Goal: Task Accomplishment & Management: Manage account settings

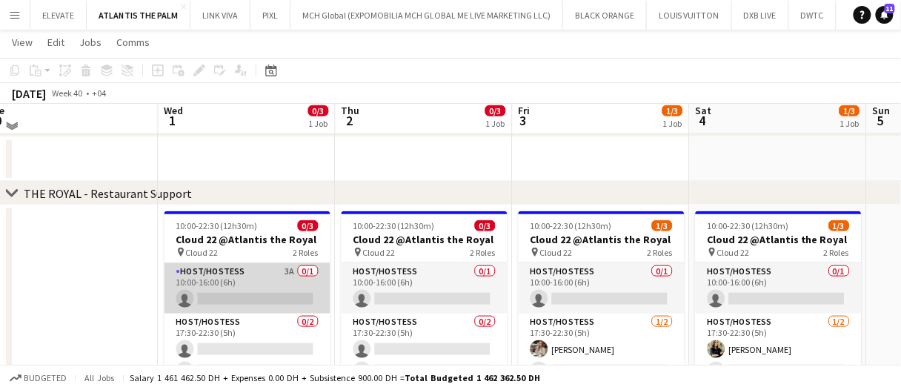
scroll to position [370, 0]
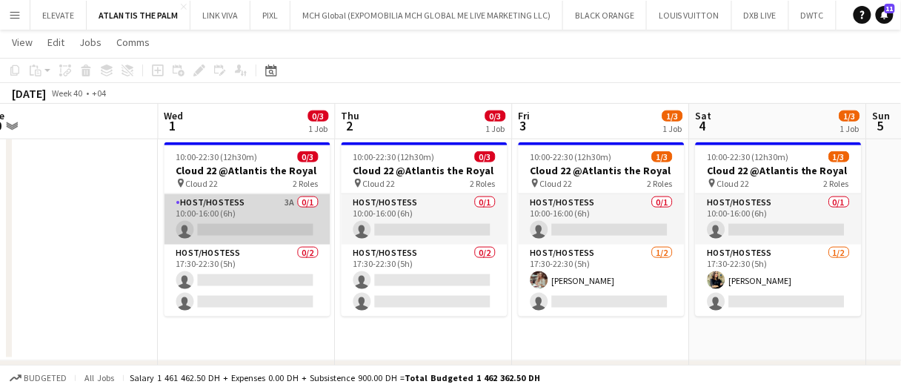
click at [274, 212] on app-card-role "Host/Hostess 3A 0/1 10:00-16:00 (6h) single-neutral-actions" at bounding box center [247, 219] width 166 height 50
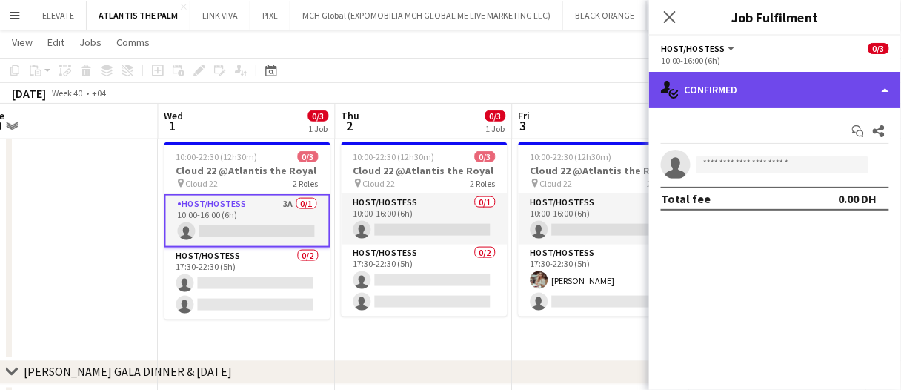
click at [736, 86] on div "single-neutral-actions-check-2 Confirmed" at bounding box center [775, 90] width 252 height 36
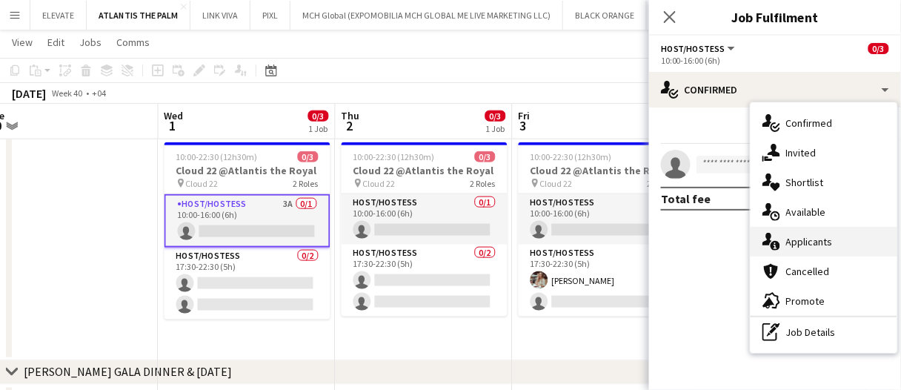
click at [836, 239] on div "single-neutral-actions-information Applicants" at bounding box center [823, 242] width 147 height 30
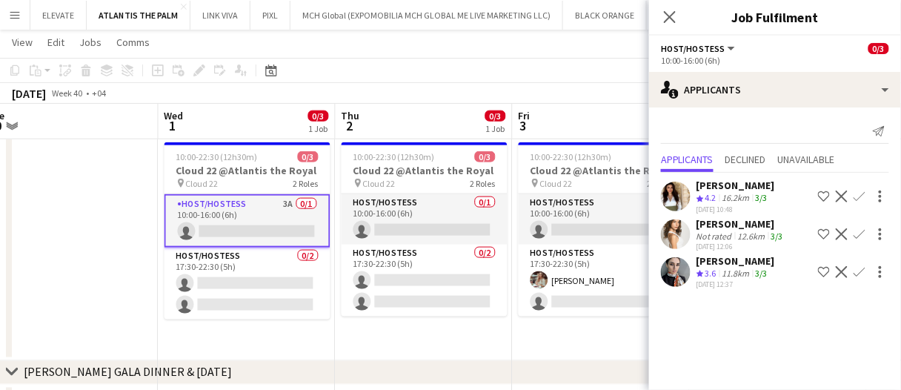
click at [748, 279] on div "29-09-2025 12:37" at bounding box center [735, 284] width 79 height 10
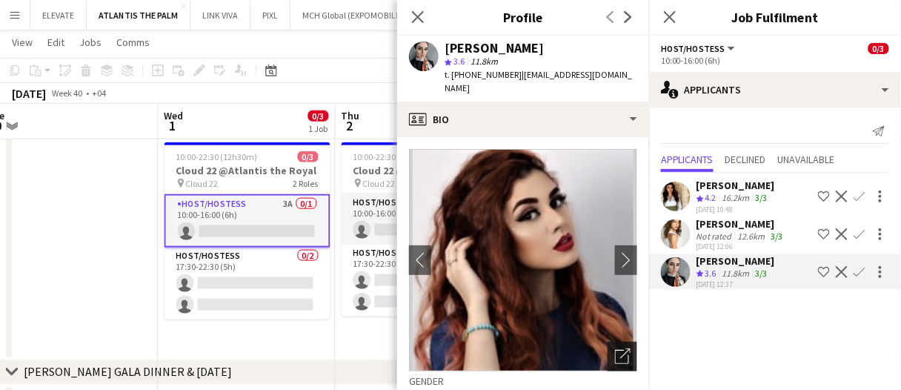
click at [615, 348] on icon "Open photos pop-in" at bounding box center [623, 356] width 16 height 16
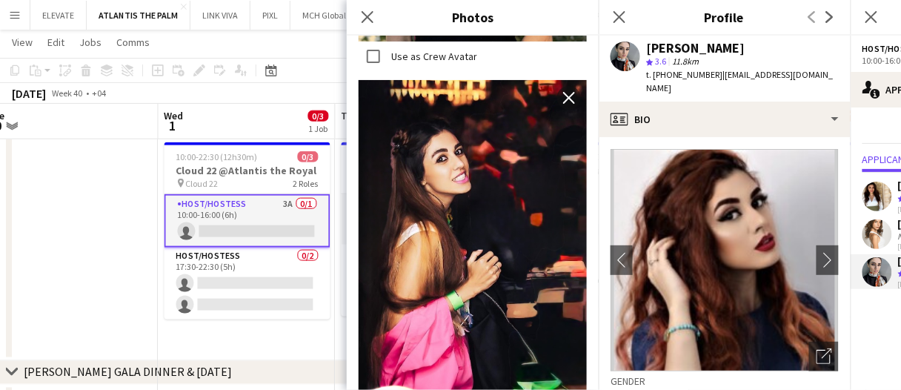
scroll to position [3852, 0]
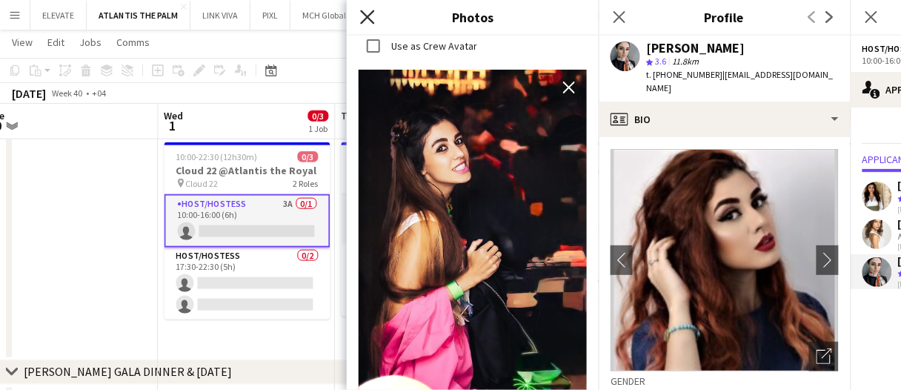
click at [366, 19] on icon at bounding box center [367, 17] width 14 height 14
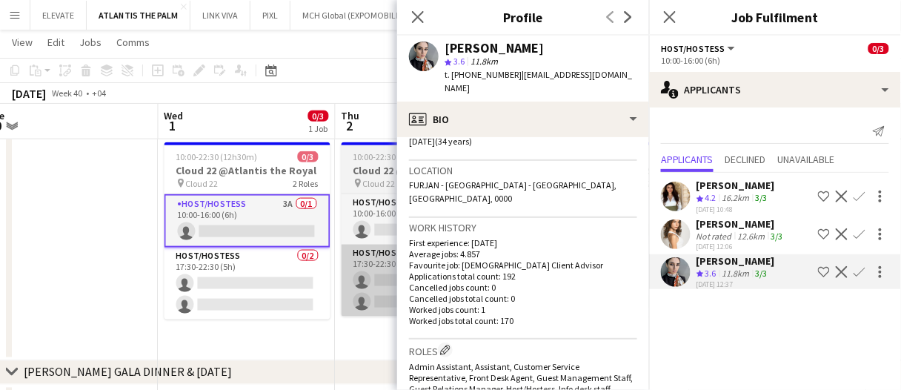
scroll to position [222, 0]
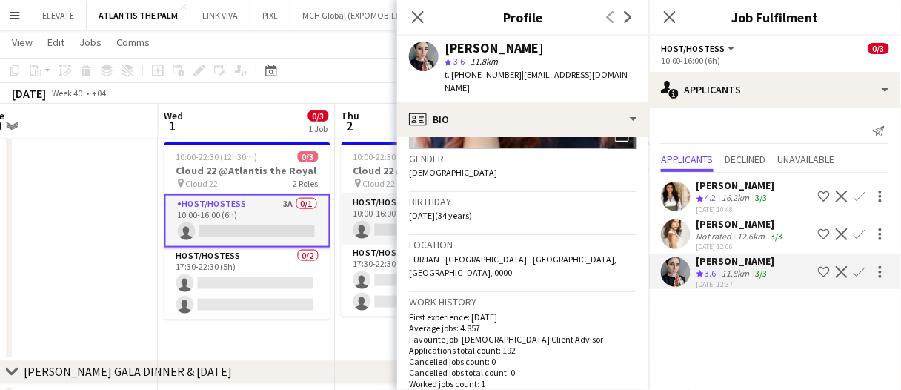
click at [46, 258] on app-date-cell at bounding box center [69, 248] width 177 height 224
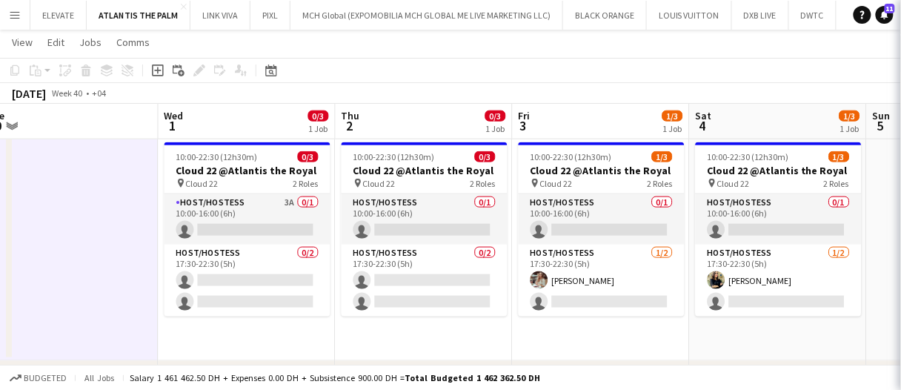
click at [81, 237] on app-date-cell at bounding box center [69, 248] width 177 height 224
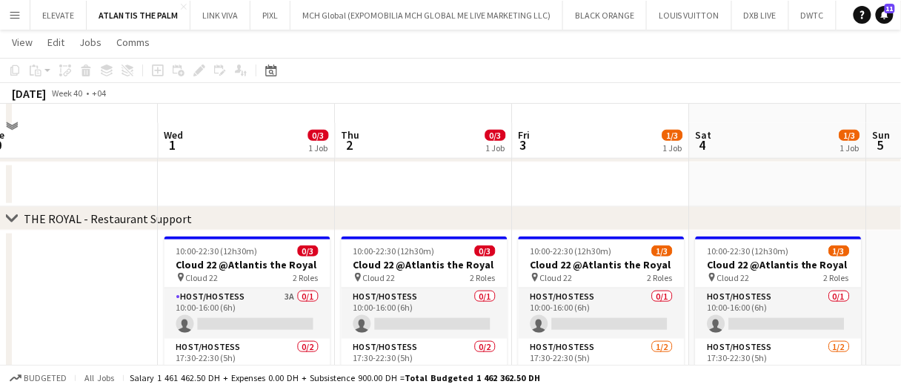
scroll to position [296, 0]
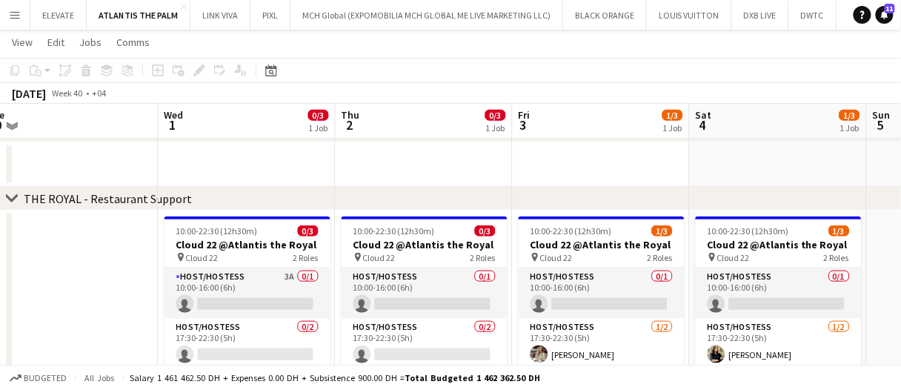
click at [236, 293] on app-card-role "Host/Hostess 3A 0/1 10:00-16:00 (6h) single-neutral-actions" at bounding box center [247, 293] width 166 height 50
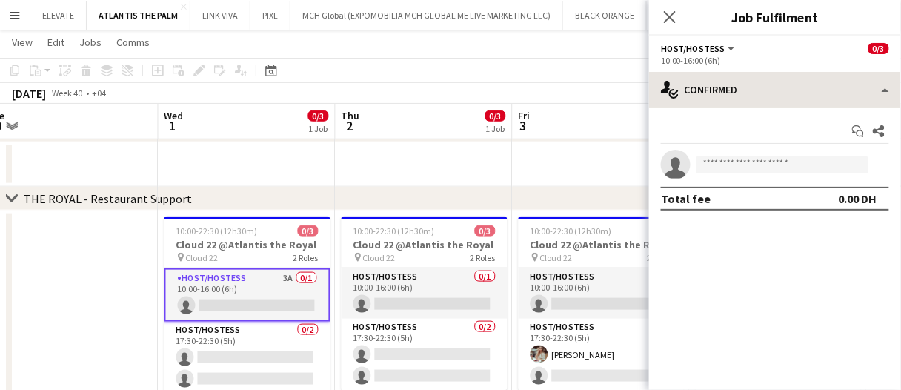
click at [742, 107] on div "Start chat Share single-neutral-actions Total fee 0.00 DH" at bounding box center [775, 164] width 252 height 115
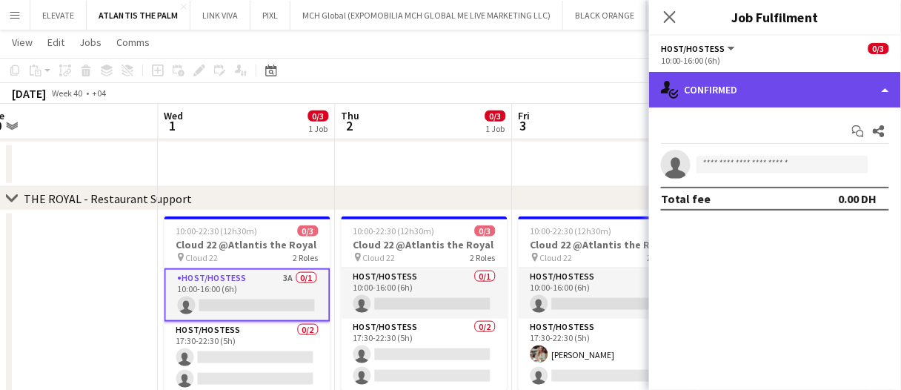
click at [779, 93] on div "single-neutral-actions-check-2 Confirmed" at bounding box center [775, 90] width 252 height 36
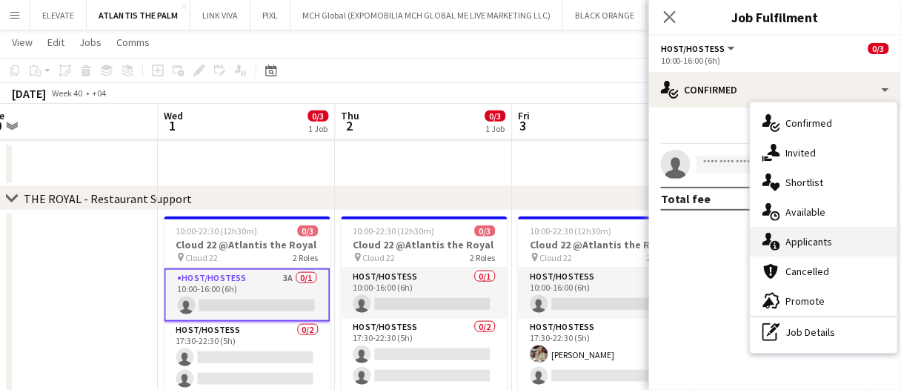
click at [803, 241] on span "Applicants" at bounding box center [809, 241] width 47 height 13
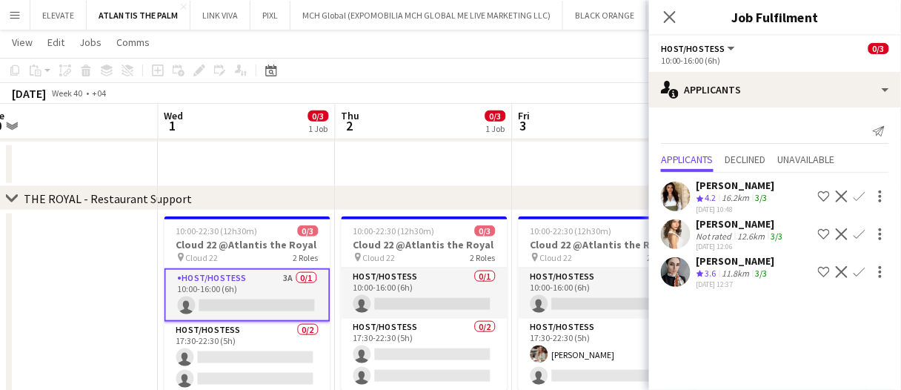
click at [301, 163] on app-date-cell at bounding box center [247, 164] width 177 height 44
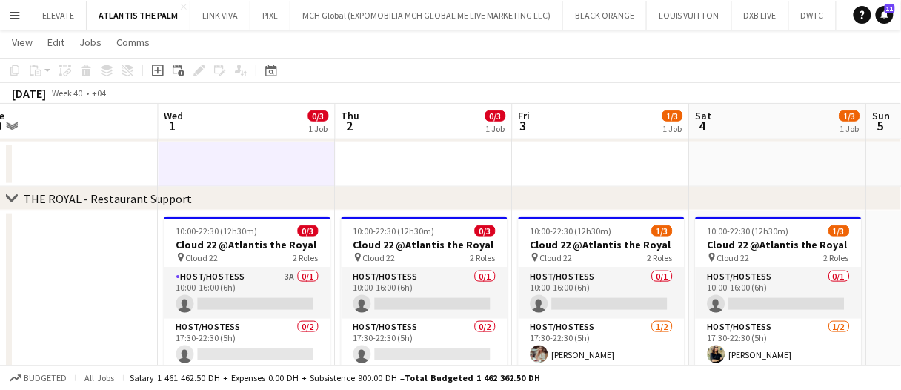
click at [270, 130] on app-board-header-date "Wed 1 0/3 1 Job" at bounding box center [247, 122] width 177 height 36
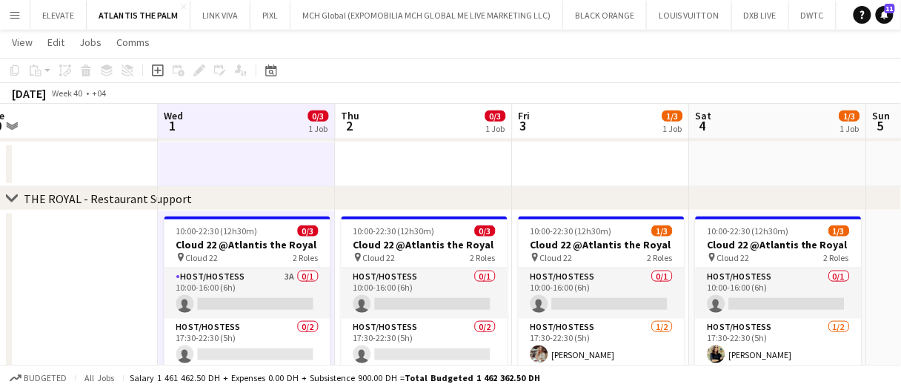
click at [270, 130] on app-board-header-date "Wed 1 0/3 1 Job" at bounding box center [247, 122] width 177 height 36
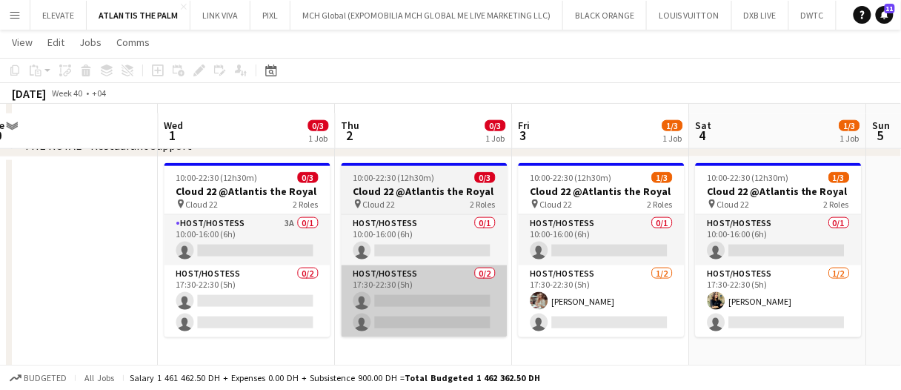
scroll to position [370, 0]
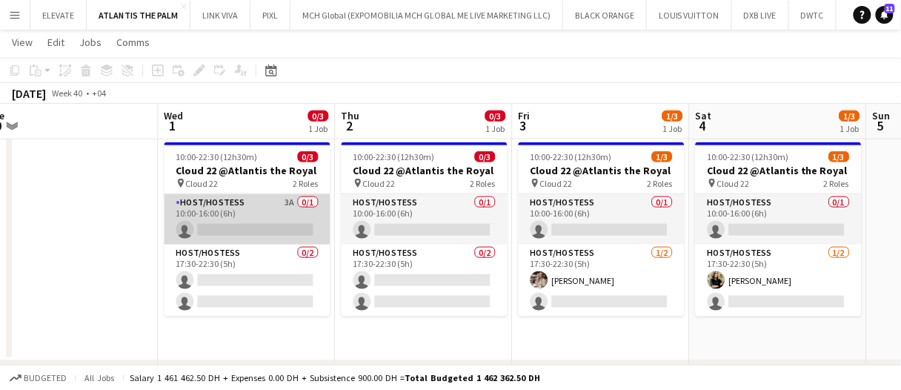
click at [290, 228] on app-card-role "Host/Hostess 3A 0/1 10:00-16:00 (6h) single-neutral-actions" at bounding box center [247, 219] width 166 height 50
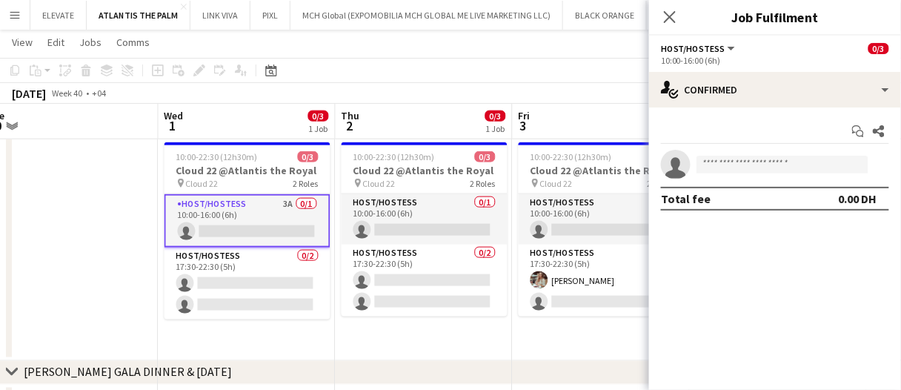
click at [792, 64] on div "10:00-16:00 (6h)" at bounding box center [775, 60] width 228 height 11
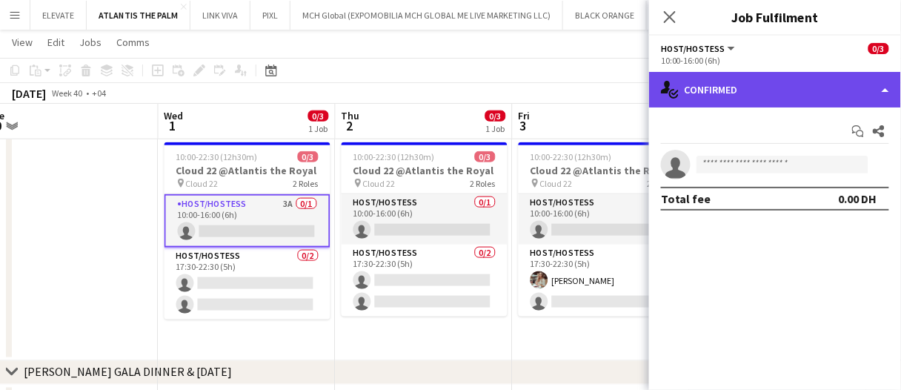
click at [787, 77] on div "single-neutral-actions-check-2 Confirmed" at bounding box center [775, 90] width 252 height 36
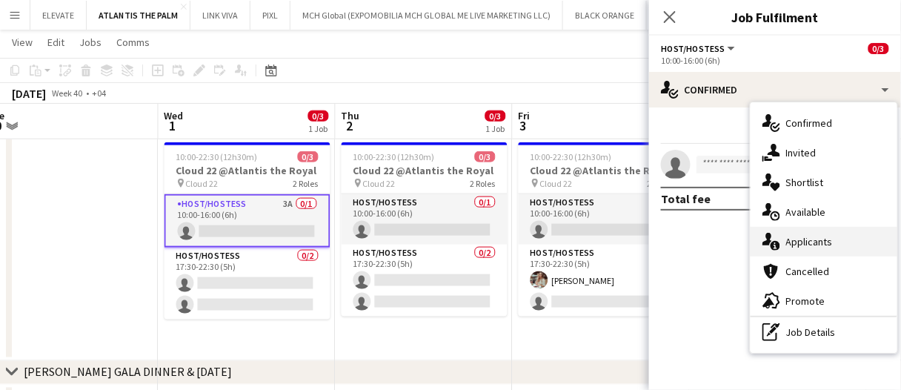
click at [836, 244] on div "single-neutral-actions-information Applicants" at bounding box center [823, 242] width 147 height 30
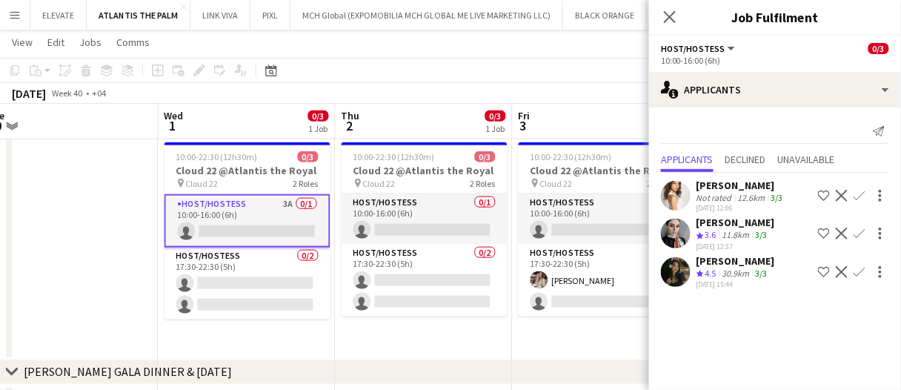
click at [732, 194] on div "Not rated" at bounding box center [715, 197] width 39 height 11
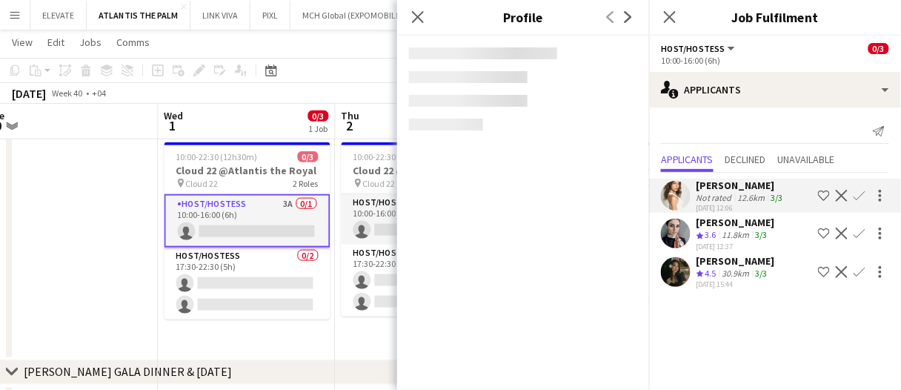
click at [713, 230] on span "3.6" at bounding box center [710, 234] width 11 height 11
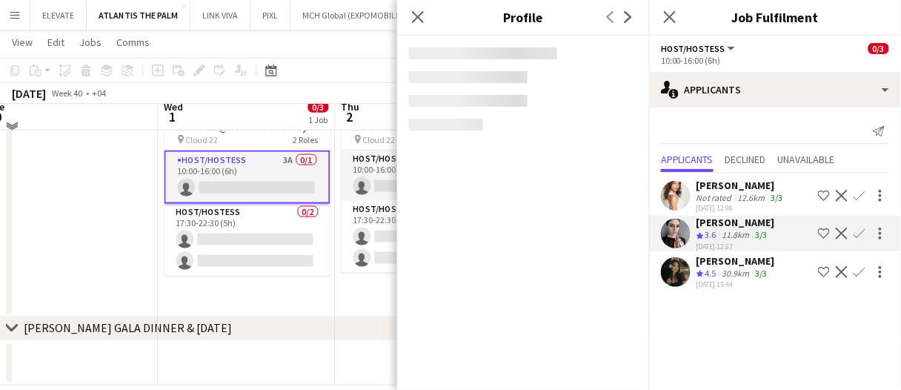
scroll to position [433, 0]
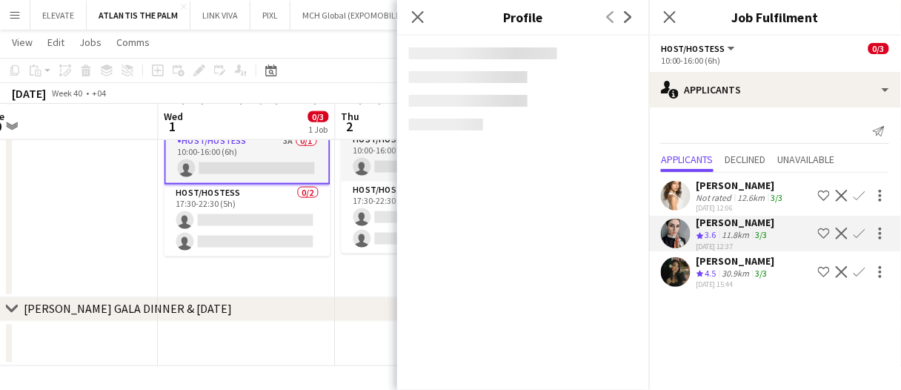
click at [768, 268] on app-skills-label "3/3" at bounding box center [762, 272] width 12 height 11
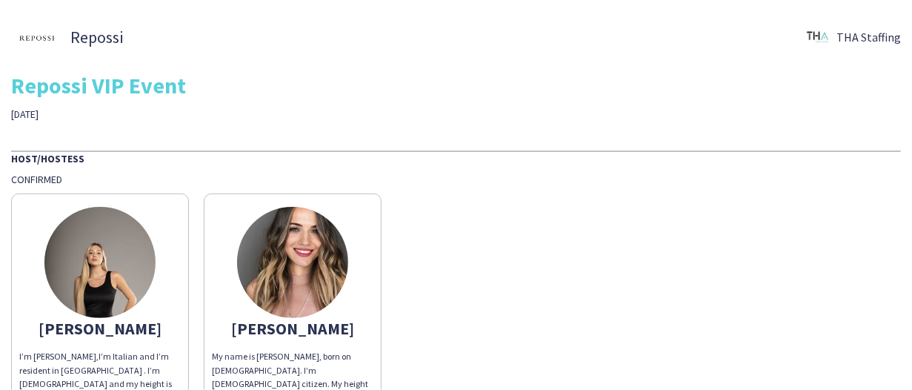
scroll to position [702, 0]
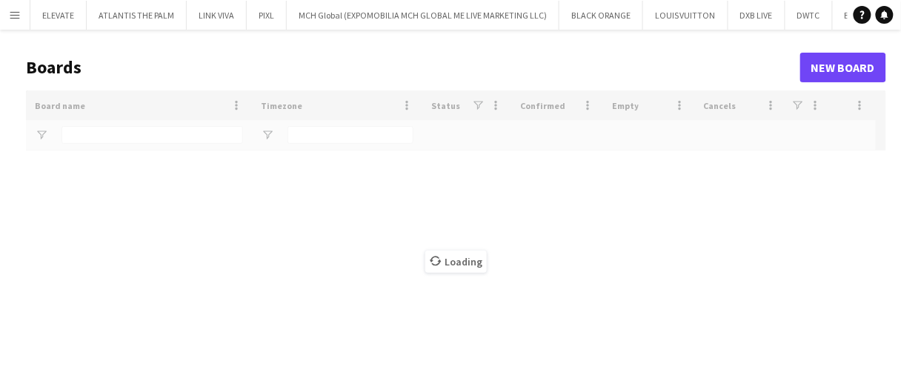
type input "***"
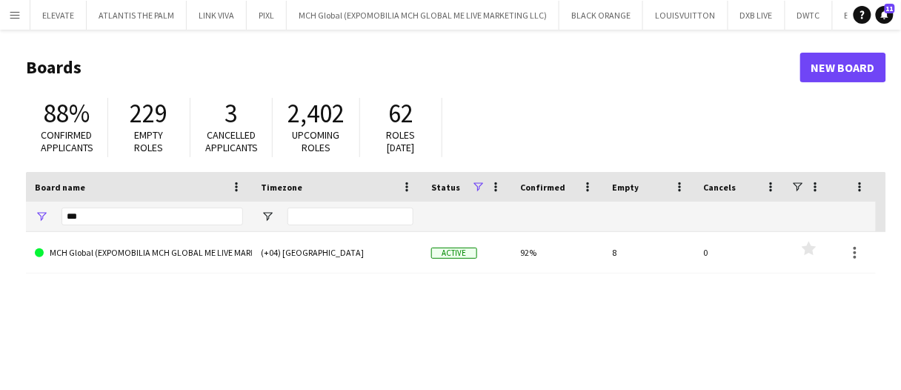
click at [22, 23] on button "Menu" at bounding box center [15, 15] width 30 height 30
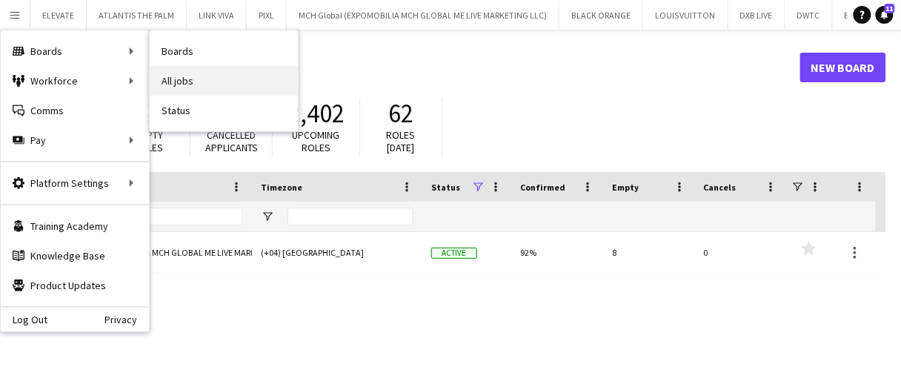
click at [209, 88] on link "All jobs" at bounding box center [224, 81] width 148 height 30
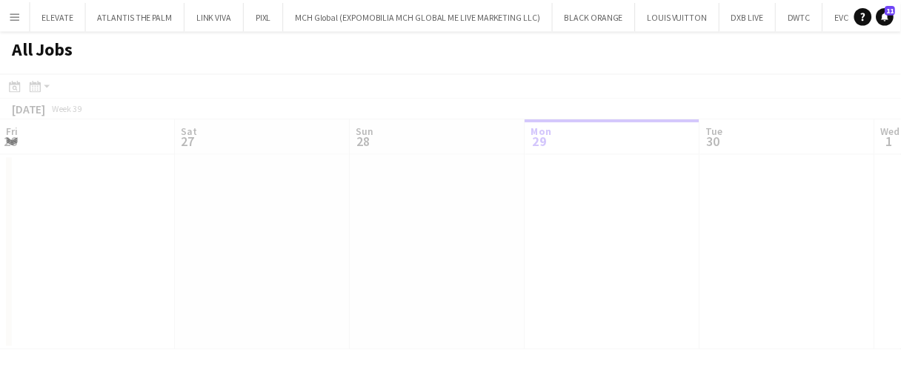
scroll to position [0, 354]
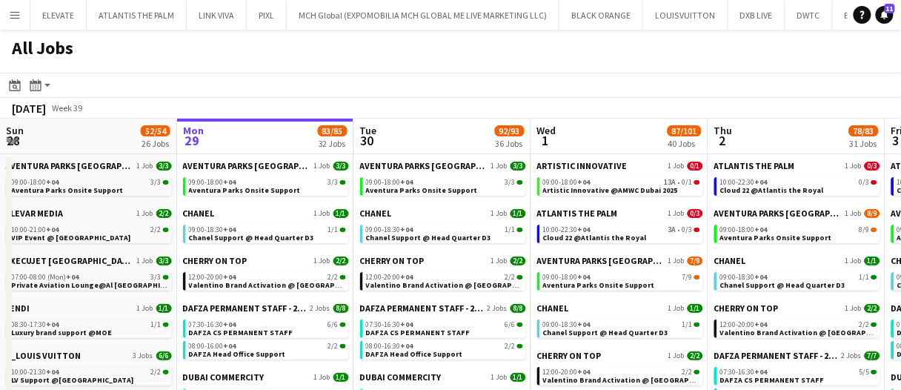
drag, startPoint x: 393, startPoint y: 130, endPoint x: 527, endPoint y: 127, distance: 134.1
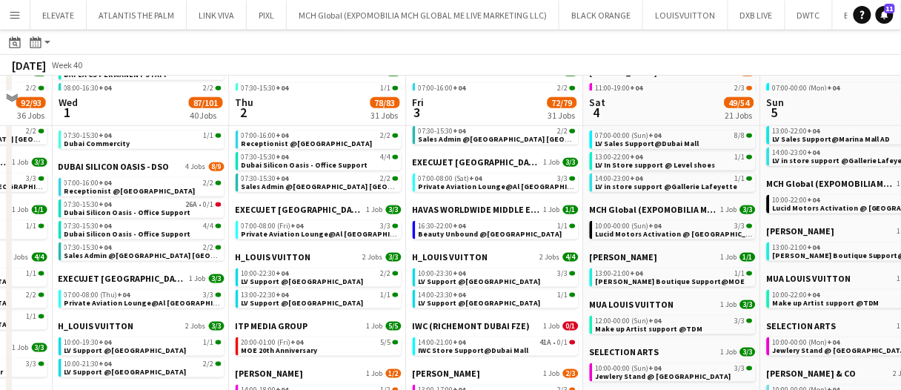
scroll to position [370, 0]
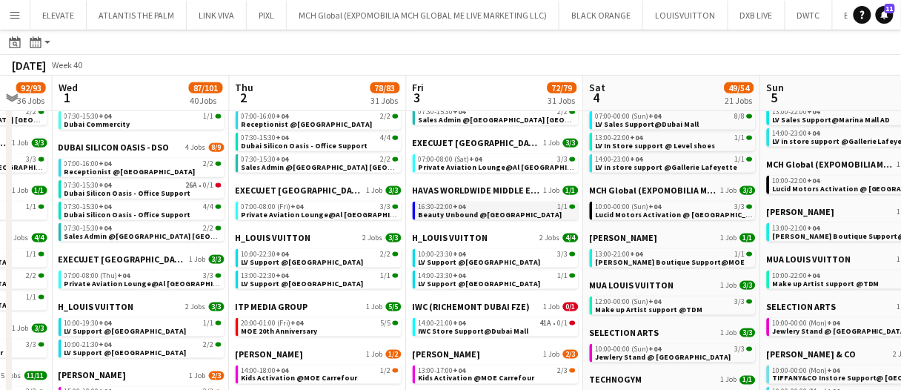
click at [529, 213] on span "Beauty Unbound @Palm West Beach" at bounding box center [491, 215] width 144 height 10
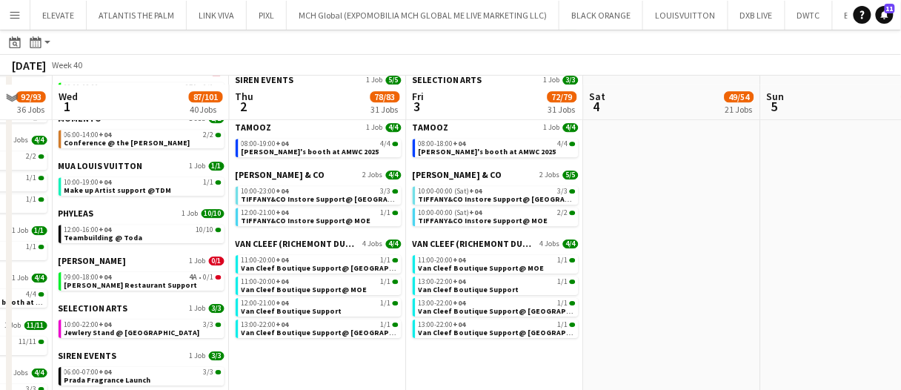
scroll to position [1037, 0]
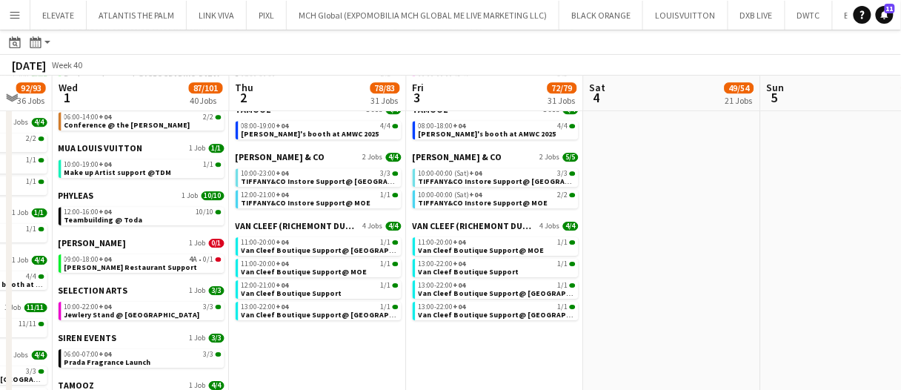
drag, startPoint x: 476, startPoint y: 364, endPoint x: 438, endPoint y: 358, distance: 39.1
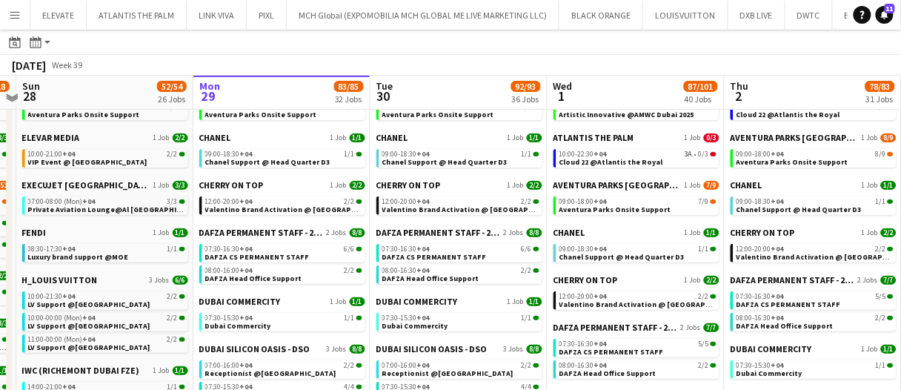
scroll to position [0, 0]
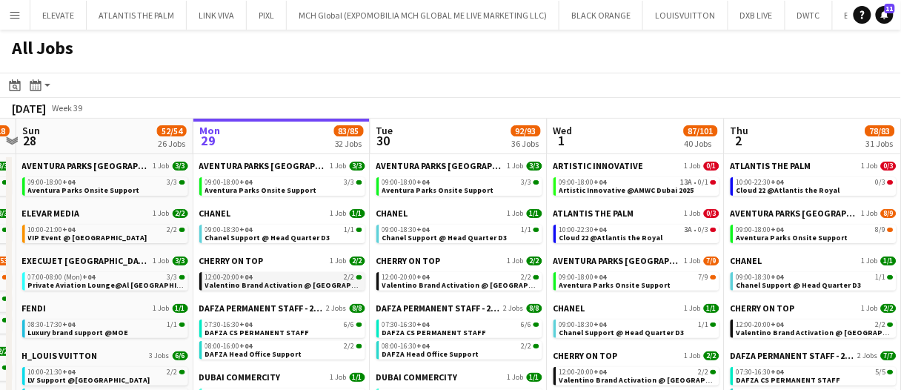
click at [260, 281] on span "Valentino Brand Activation @ Galleria Mall" at bounding box center [296, 285] width 183 height 10
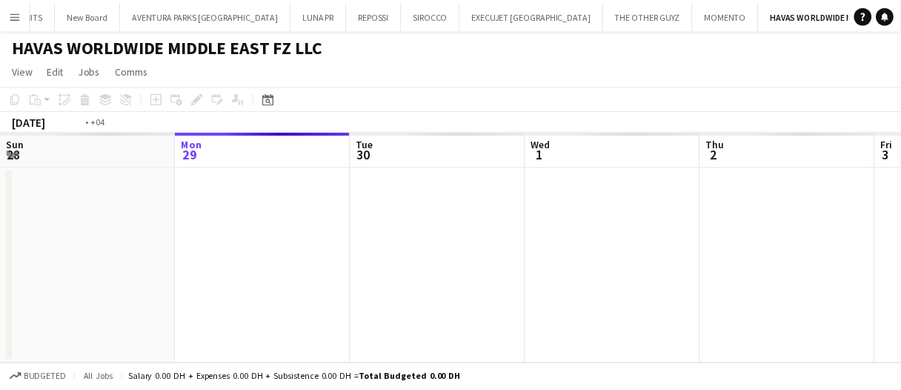
scroll to position [0, 509]
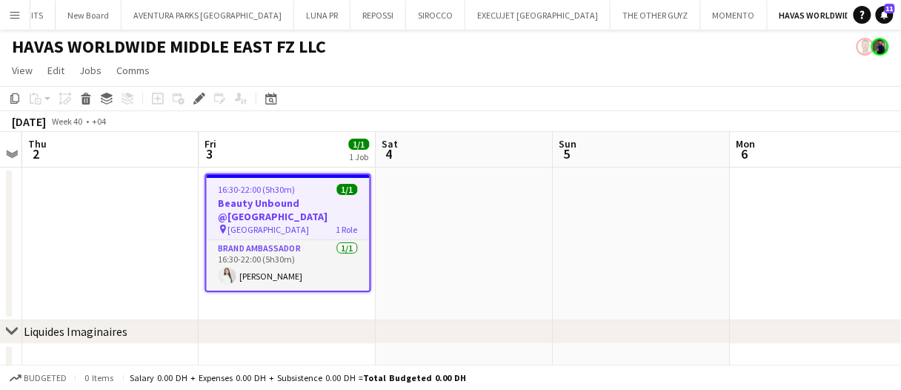
click at [473, 266] on app-date-cell at bounding box center [464, 243] width 177 height 153
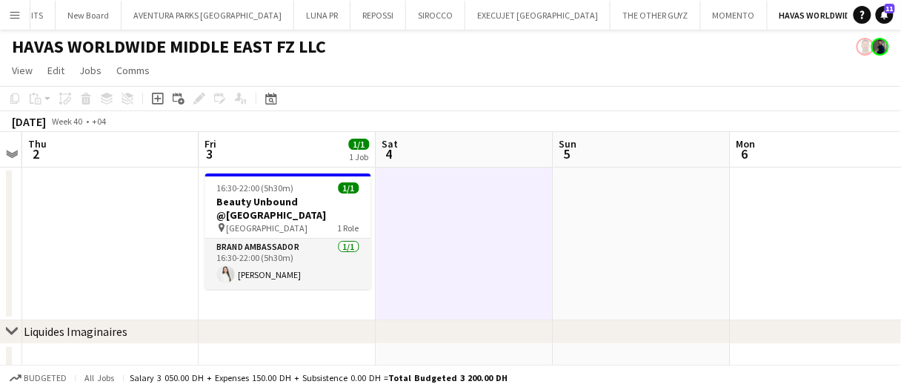
click at [657, 299] on app-date-cell at bounding box center [641, 243] width 177 height 153
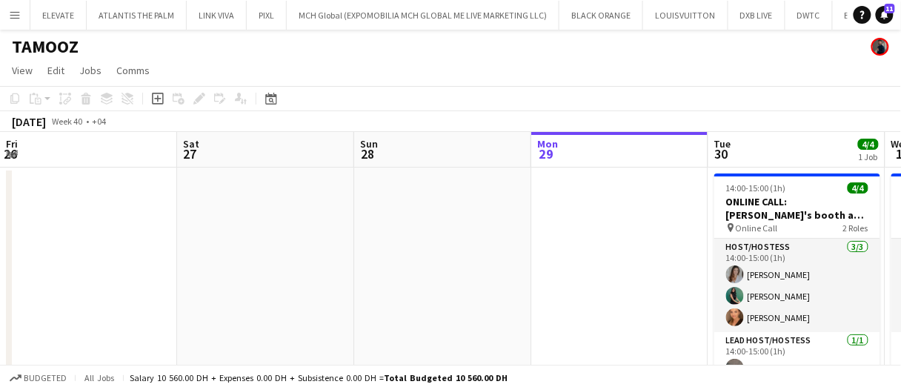
scroll to position [0, 684]
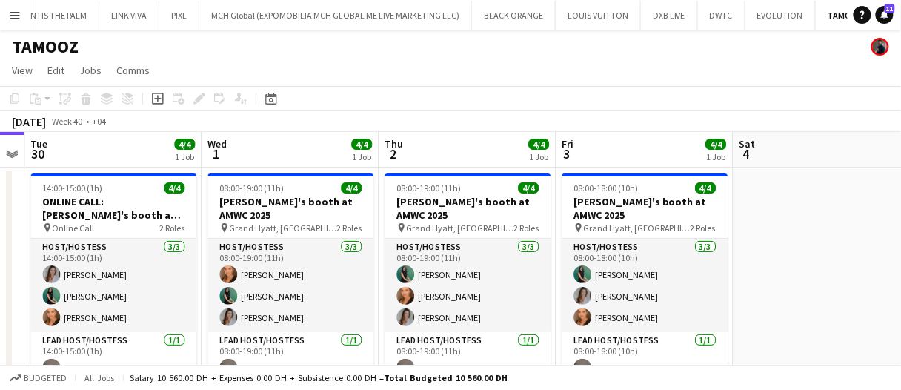
drag, startPoint x: 0, startPoint y: 0, endPoint x: 408, endPoint y: 135, distance: 429.9
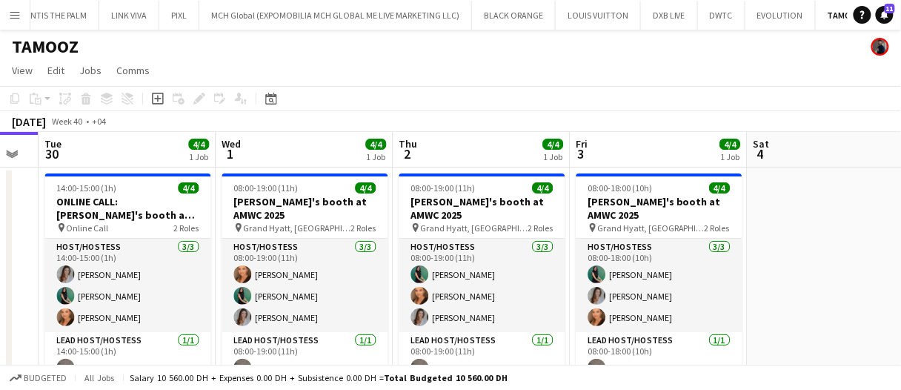
scroll to position [47, 0]
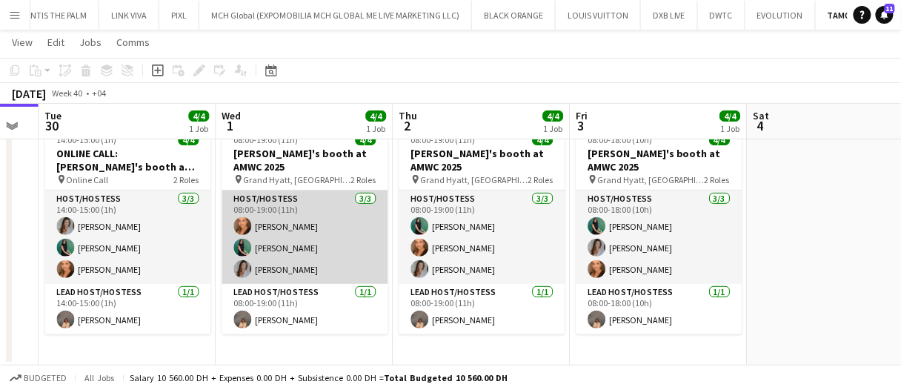
click at [315, 227] on app-card-role "Host/Hostess [DATE] 08:00-19:00 (11h) [PERSON_NAME] [PERSON_NAME] [PERSON_NAME]" at bounding box center [305, 236] width 166 height 93
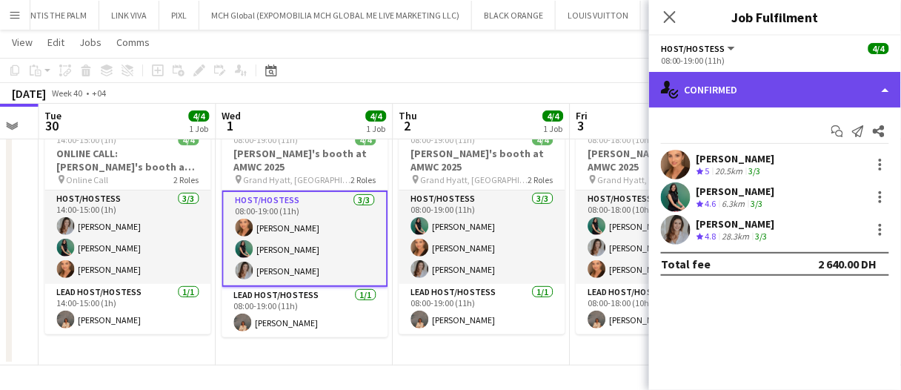
click at [701, 89] on div "single-neutral-actions-check-2 Confirmed" at bounding box center [775, 90] width 252 height 36
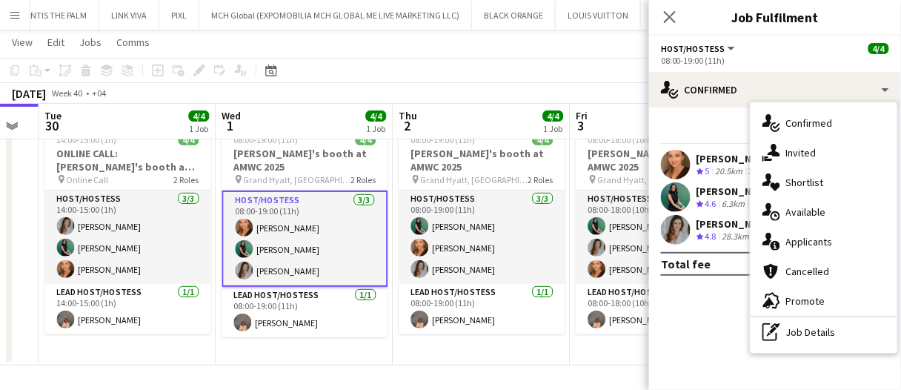
click at [828, 338] on div "pen-write Job Details" at bounding box center [823, 332] width 147 height 30
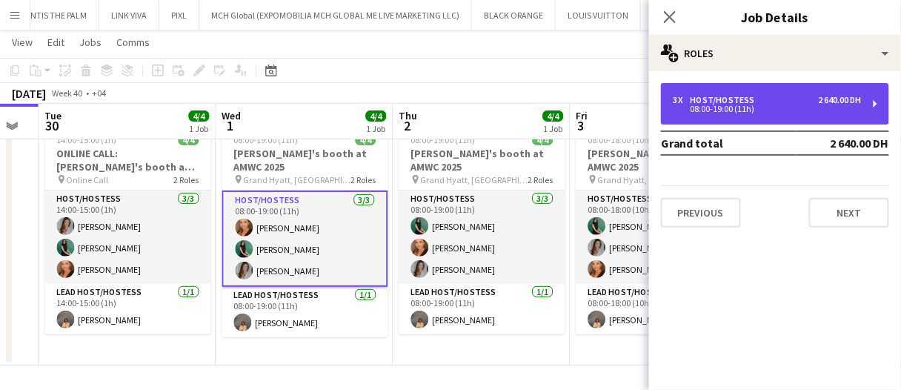
click at [753, 109] on div "08:00-19:00 (11h)" at bounding box center [767, 108] width 189 height 7
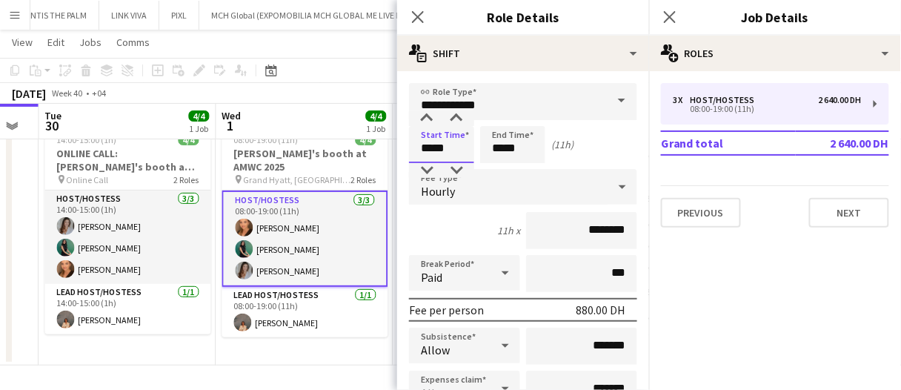
drag, startPoint x: 447, startPoint y: 139, endPoint x: 436, endPoint y: 155, distance: 19.1
click at [447, 139] on input "*****" at bounding box center [441, 144] width 65 height 37
type input "*****"
click at [432, 171] on div at bounding box center [427, 170] width 30 height 15
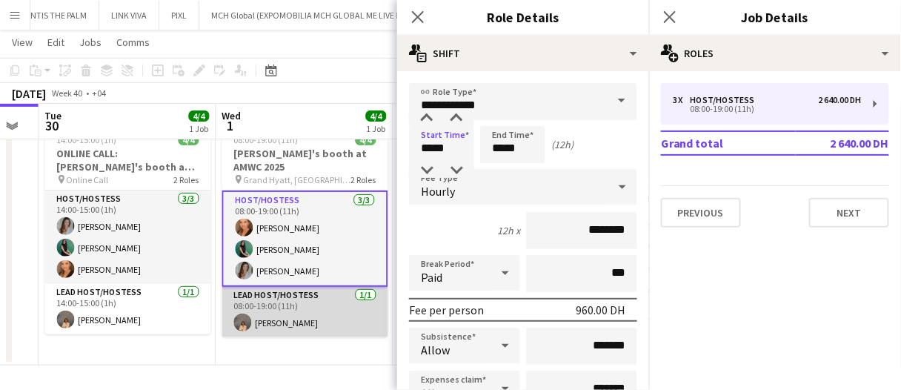
click at [316, 302] on app-card-role "Lead Host/Hostess 1/1 08:00-19:00 (11h) Kristina Kukec" at bounding box center [305, 312] width 166 height 50
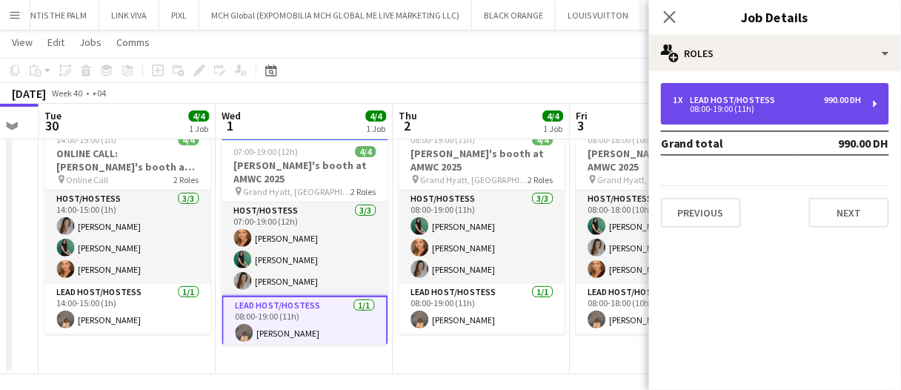
click at [670, 94] on div "1 x Lead Host/Hostess 990.00 DH 08:00-19:00 (11h)" at bounding box center [775, 103] width 228 height 41
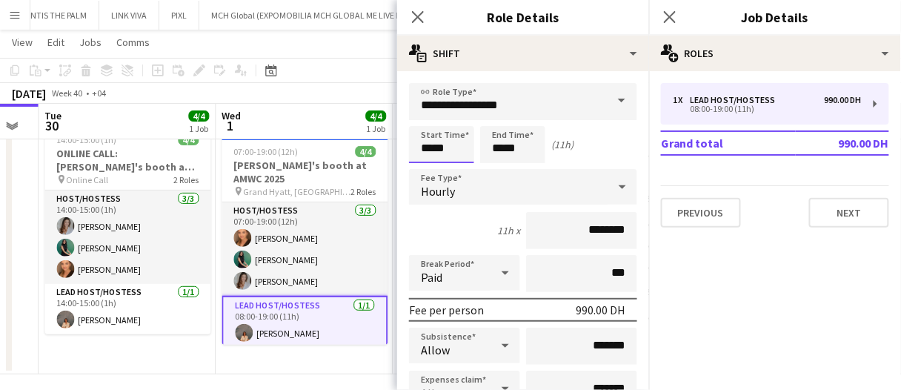
drag, startPoint x: 450, startPoint y: 152, endPoint x: 426, endPoint y: 160, distance: 25.8
click at [450, 152] on input "*****" at bounding box center [441, 144] width 65 height 37
type input "*****"
click at [431, 170] on div at bounding box center [427, 170] width 30 height 15
click at [336, 121] on app-board-header-date "Wed 1 4/4 1 Job" at bounding box center [304, 122] width 177 height 36
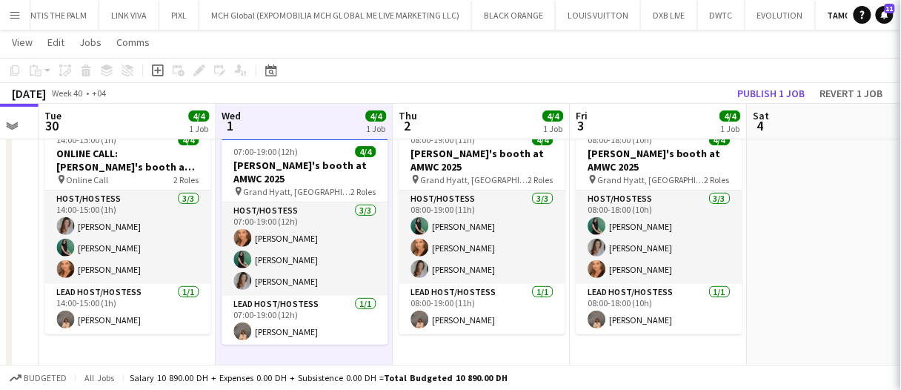
drag, startPoint x: 310, startPoint y: 123, endPoint x: 322, endPoint y: 118, distance: 13.6
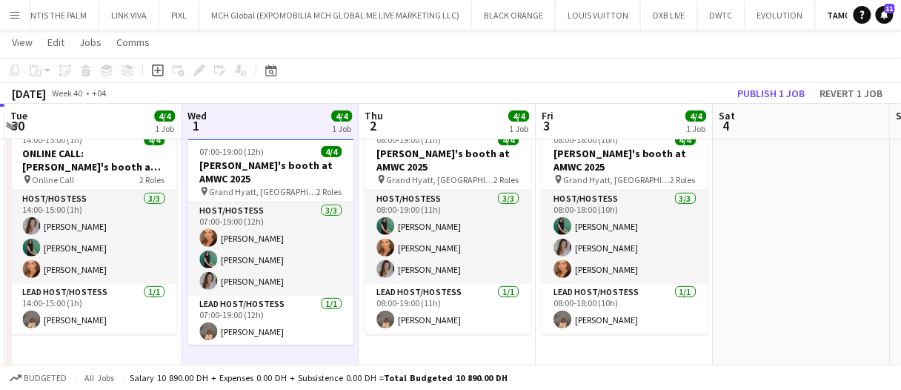
scroll to position [0, 411]
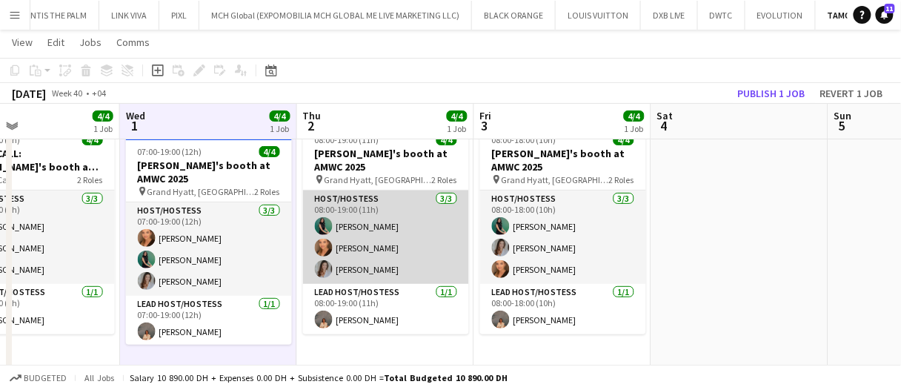
click at [367, 239] on app-card-role "Host/Hostess 3/3 08:00-19:00 (11h) Zineb Seghier Maryna Demchenko Camila Rossato" at bounding box center [386, 236] width 166 height 93
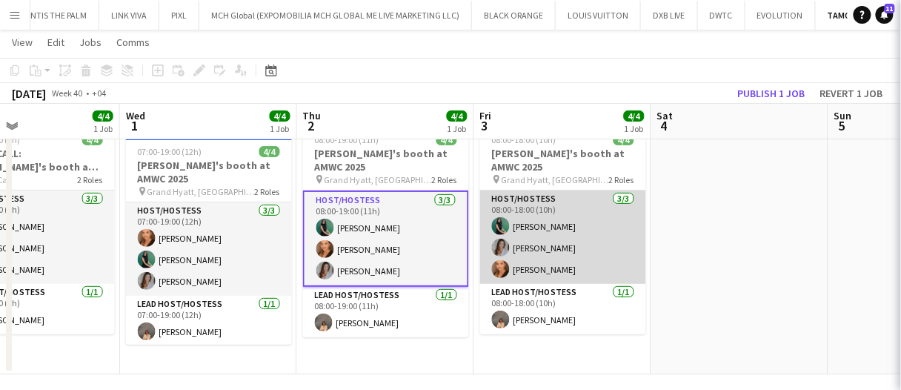
click at [525, 217] on app-card-role "Host/Hostess 3/3 08:00-18:00 (10h) Zineb Seghier Camila Rossato Maryna Demchenko" at bounding box center [563, 236] width 166 height 93
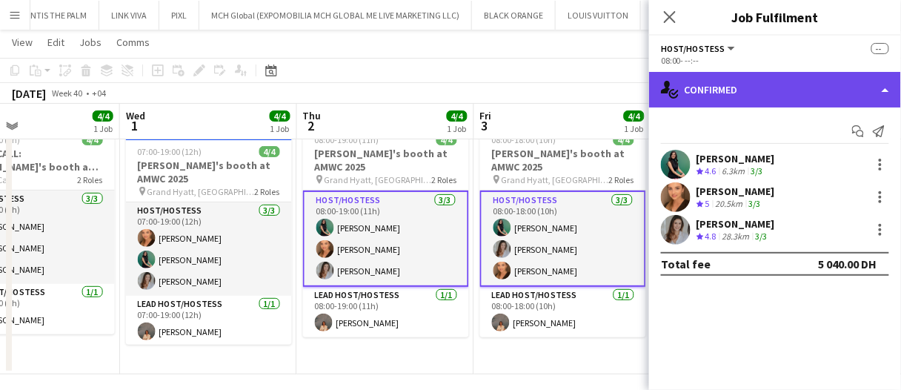
click at [707, 94] on div "single-neutral-actions-check-2 Confirmed" at bounding box center [775, 90] width 252 height 36
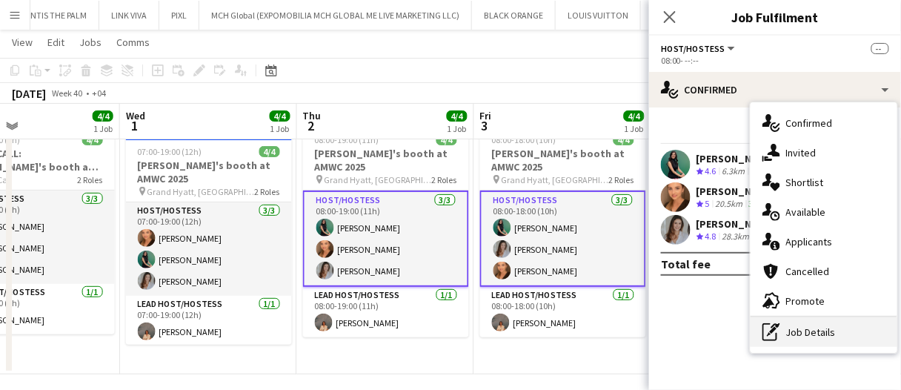
click at [790, 330] on div "pen-write Job Details" at bounding box center [823, 332] width 147 height 30
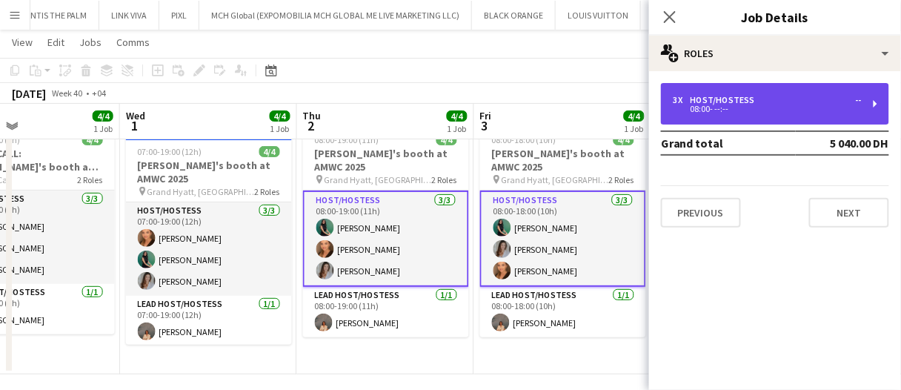
click at [766, 110] on div "08:00- --:--" at bounding box center [767, 108] width 189 height 7
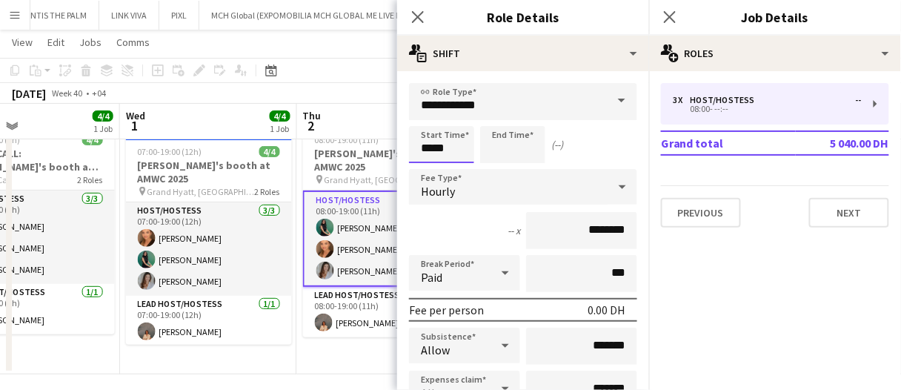
click at [441, 152] on input "*****" at bounding box center [441, 144] width 65 height 37
click at [425, 170] on div at bounding box center [427, 170] width 30 height 15
click at [450, 121] on div at bounding box center [457, 118] width 30 height 15
type input "*****"
click at [452, 121] on div at bounding box center [457, 118] width 30 height 15
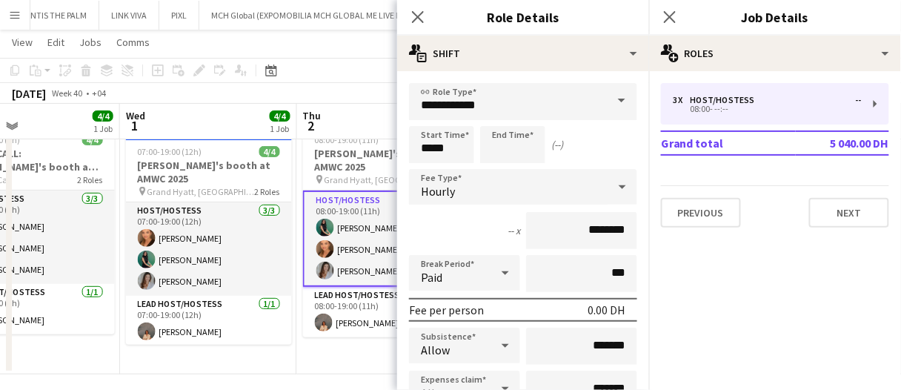
click at [364, 128] on app-board-header-date "Thu 2 4/4 1 Job" at bounding box center [385, 122] width 177 height 36
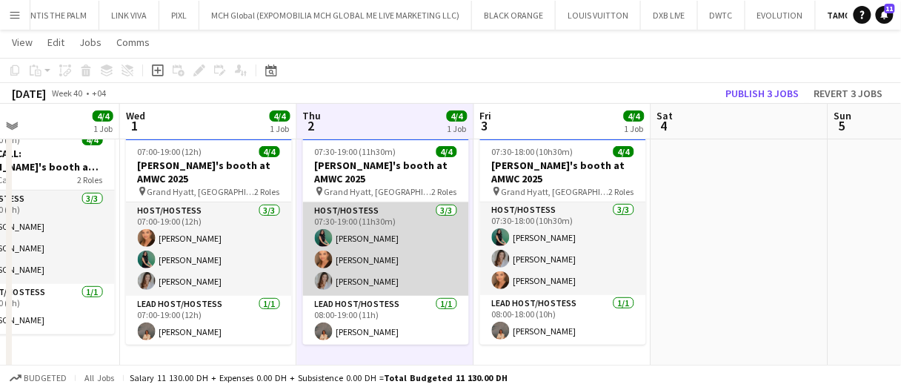
scroll to position [1, 0]
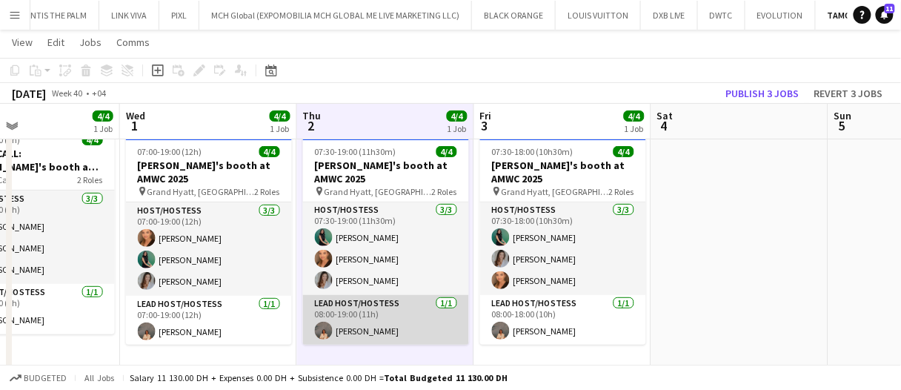
drag, startPoint x: 366, startPoint y: 312, endPoint x: 379, endPoint y: 309, distance: 13.7
click at [366, 312] on app-card-role "Lead Host/Hostess 1/1 08:00-19:00 (11h) Kristina Kukec" at bounding box center [386, 320] width 166 height 50
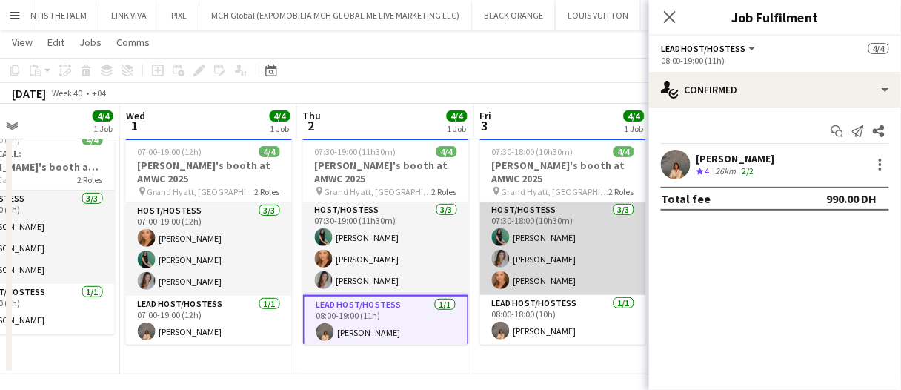
click at [522, 319] on app-card-role "Lead Host/Hostess 1/1 08:00-18:00 (10h) Kristina Kukec" at bounding box center [563, 320] width 166 height 50
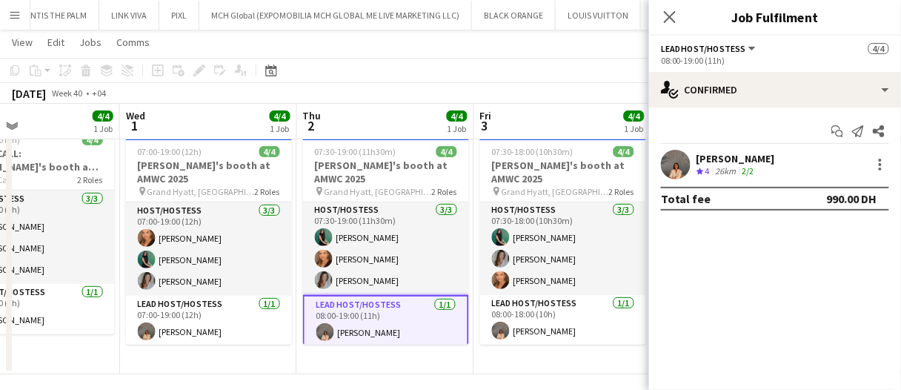
scroll to position [0, 412]
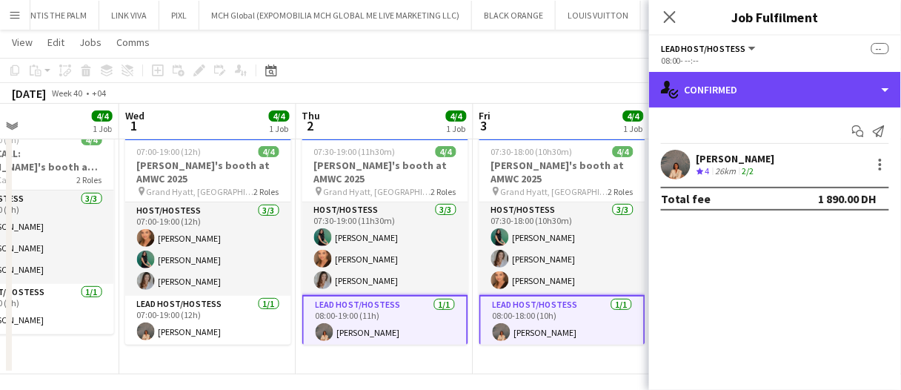
click at [690, 90] on div "single-neutral-actions-check-2 Confirmed" at bounding box center [775, 90] width 252 height 36
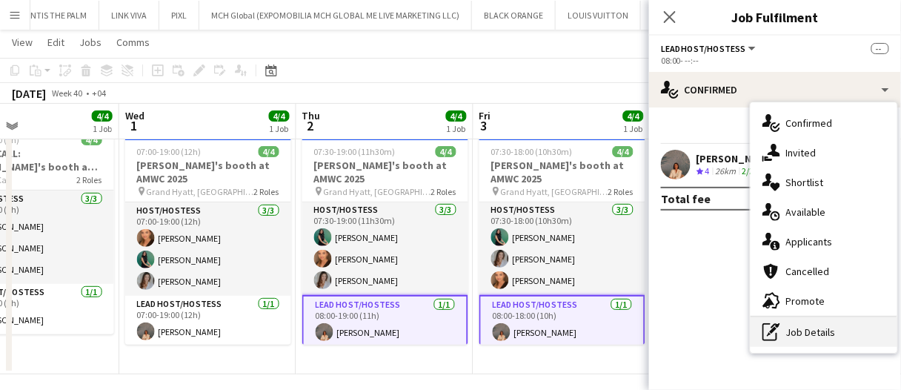
click at [783, 333] on div "pen-write Job Details" at bounding box center [823, 332] width 147 height 30
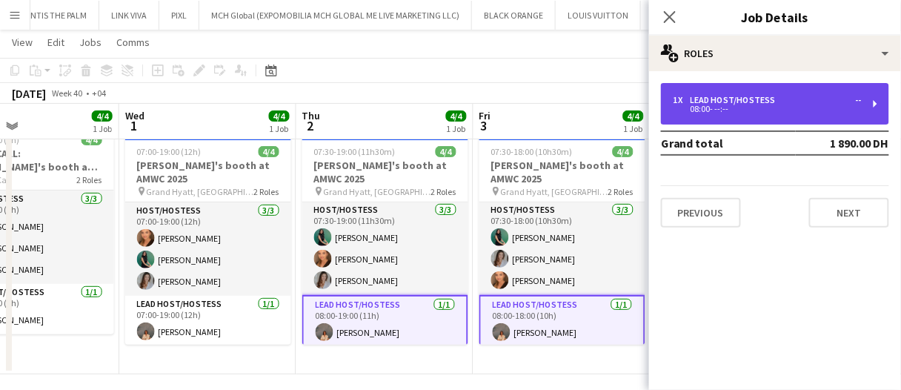
click at [778, 103] on div "1 x Lead Host/Hostess --" at bounding box center [767, 100] width 189 height 10
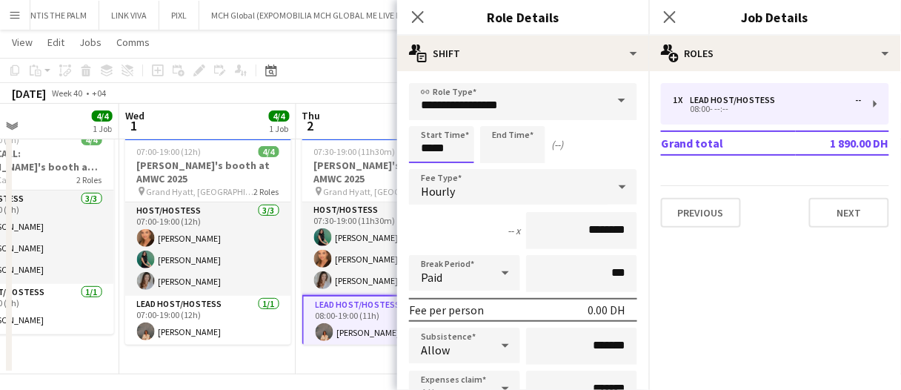
click at [432, 138] on input "*****" at bounding box center [441, 144] width 65 height 37
click at [425, 168] on div at bounding box center [427, 170] width 30 height 15
click at [455, 168] on div at bounding box center [457, 170] width 30 height 15
type input "*****"
click at [455, 168] on div at bounding box center [457, 170] width 30 height 15
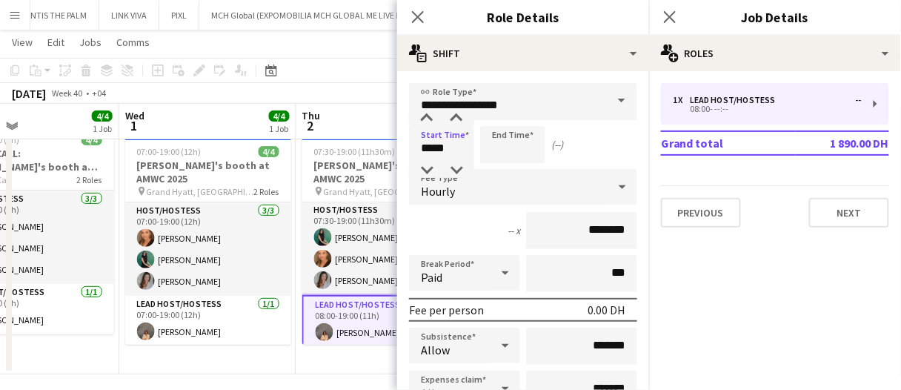
click at [374, 116] on app-board-header-date "Thu 2 4/4 1 Job" at bounding box center [384, 122] width 177 height 36
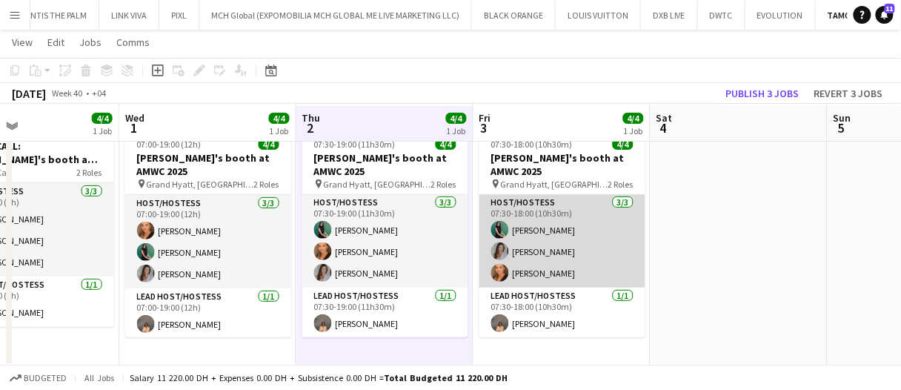
scroll to position [56, 0]
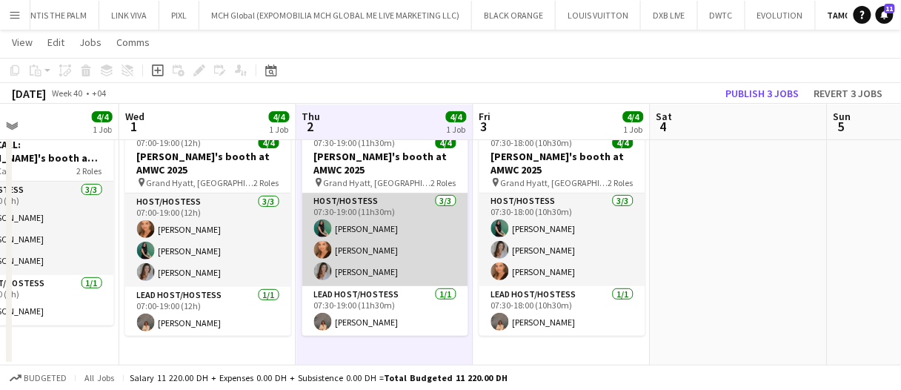
click at [384, 254] on app-card-role "Host/Hostess 3/3 07:30-19:00 (11h30m) Zineb Seghier Maryna Demchenko Camila Ros…" at bounding box center [385, 239] width 166 height 93
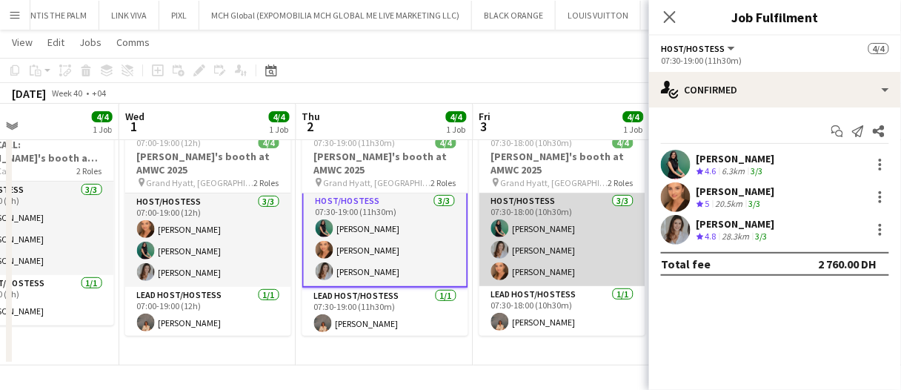
click at [514, 240] on app-card-role "Host/Hostess 3/3 07:30-18:00 (10h30m) Zineb Seghier Camila Rossato Maryna Demch…" at bounding box center [562, 239] width 166 height 93
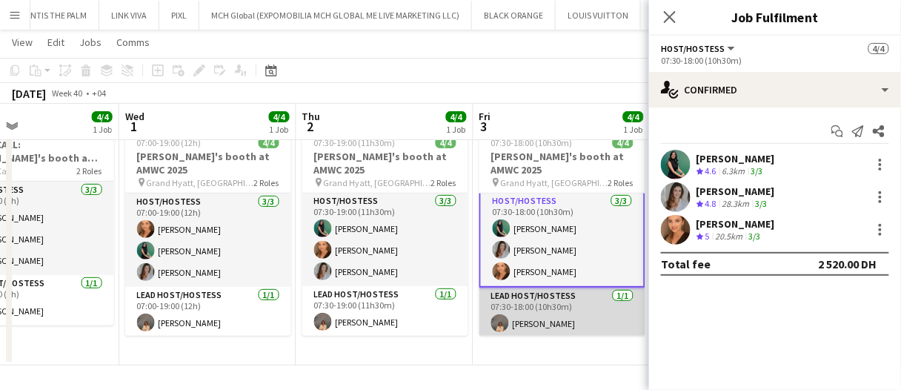
click at [533, 322] on app-card-role "Lead Host/Hostess 1/1 07:30-18:00 (10h30m) Kristina Kukec" at bounding box center [562, 312] width 166 height 50
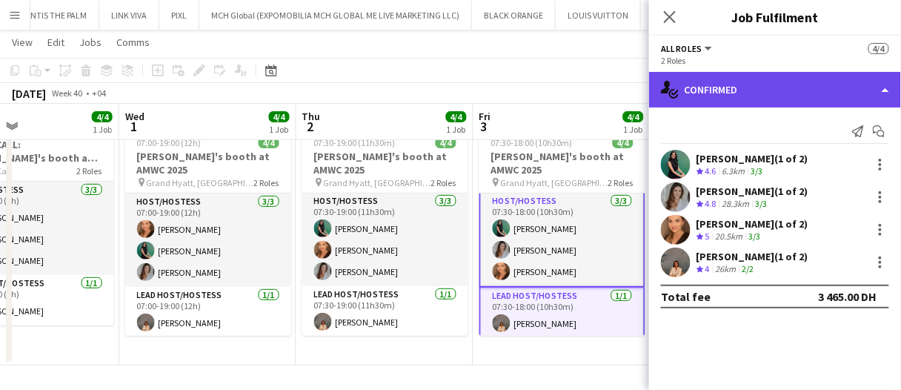
click at [722, 89] on div "single-neutral-actions-check-2 Confirmed" at bounding box center [775, 90] width 252 height 36
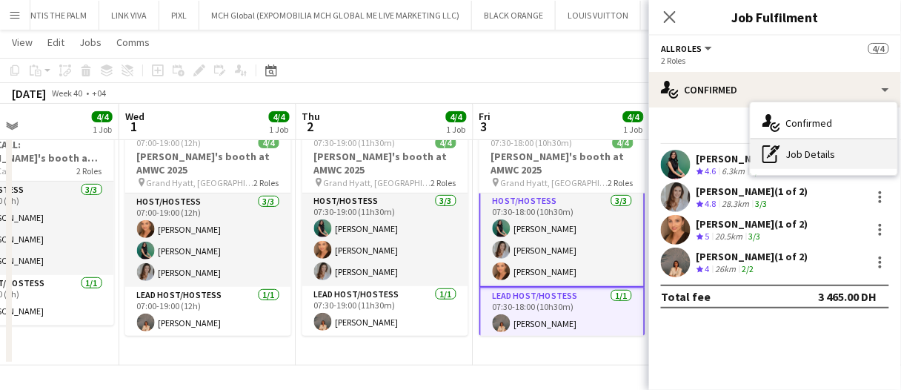
click at [802, 157] on div "pen-write Job Details" at bounding box center [823, 154] width 147 height 30
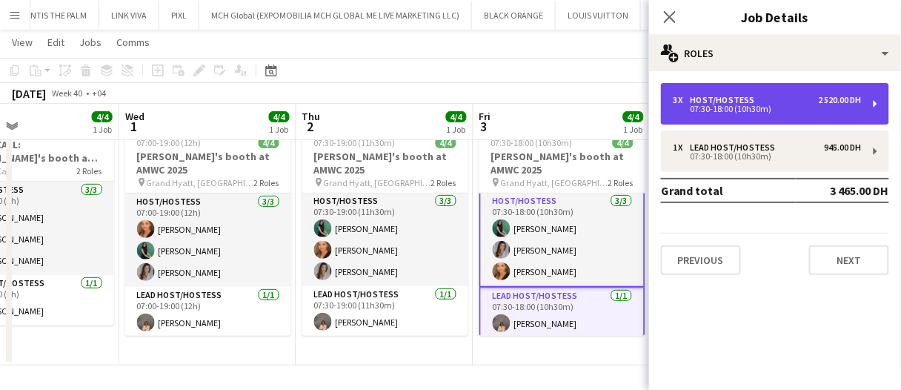
click at [733, 88] on div "3 x Host/Hostess 2 520.00 DH 07:30-18:00 (10h30m)" at bounding box center [775, 103] width 228 height 41
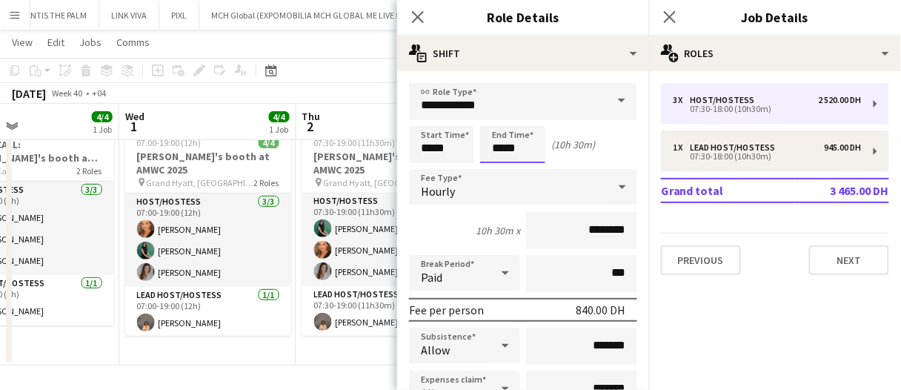
click at [522, 153] on input "*****" at bounding box center [512, 144] width 65 height 37
type input "*****"
click at [501, 116] on div at bounding box center [498, 118] width 30 height 15
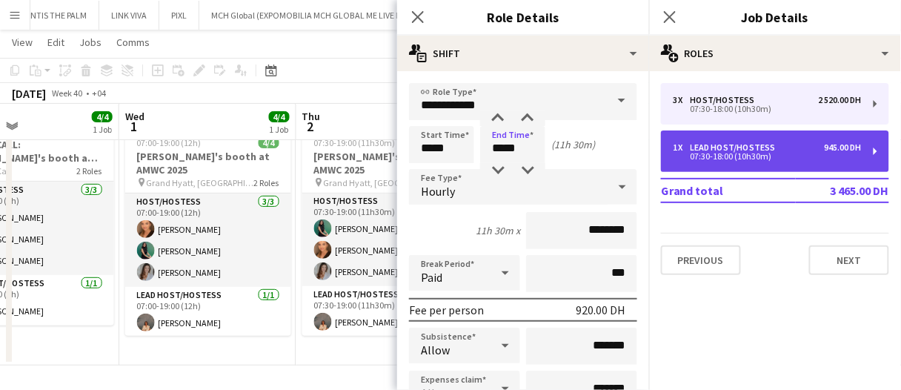
click at [702, 149] on div "Lead Host/Hostess" at bounding box center [735, 147] width 91 height 10
type input "**********"
type input "*****"
type input "********"
type input "*"
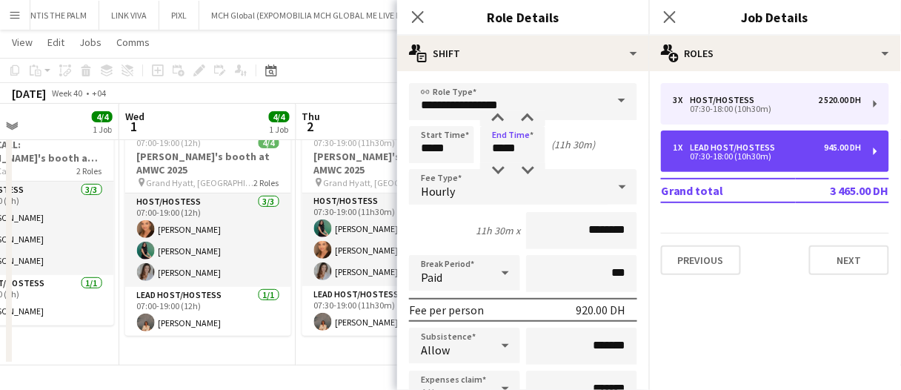
scroll to position [5, 0]
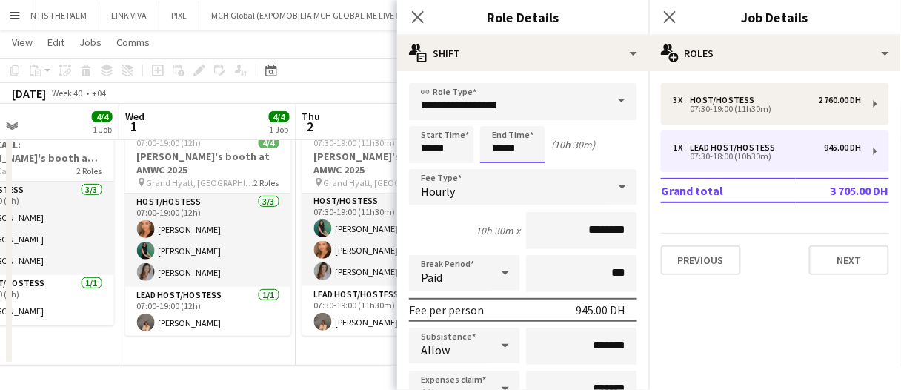
click at [519, 136] on input "*****" at bounding box center [512, 144] width 65 height 37
type input "*****"
click at [500, 120] on div at bounding box center [498, 118] width 30 height 15
click at [370, 101] on div "October 2025 Week 40 • +04 Publish 1 job Revert 1 job" at bounding box center [450, 93] width 901 height 21
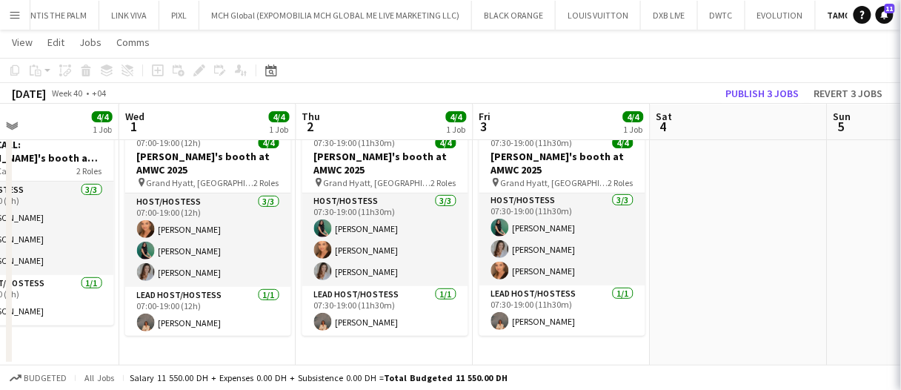
scroll to position [1, 0]
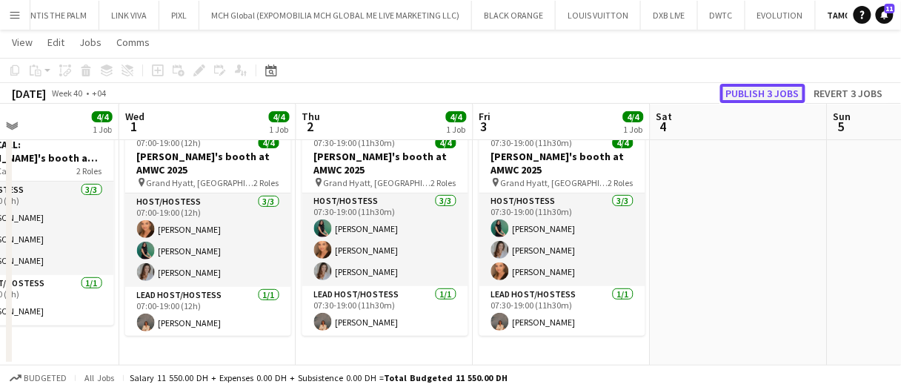
click at [745, 101] on button "Publish 3 jobs" at bounding box center [762, 93] width 85 height 19
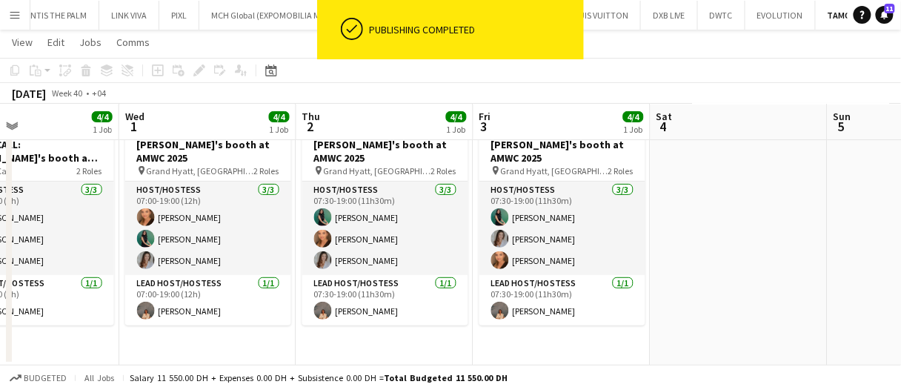
scroll to position [0, 0]
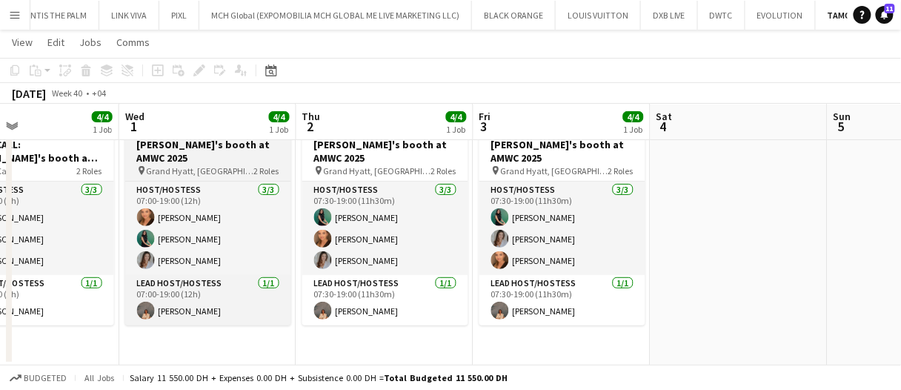
click at [185, 166] on span "Grand Hyatt, Dubai" at bounding box center [200, 170] width 107 height 11
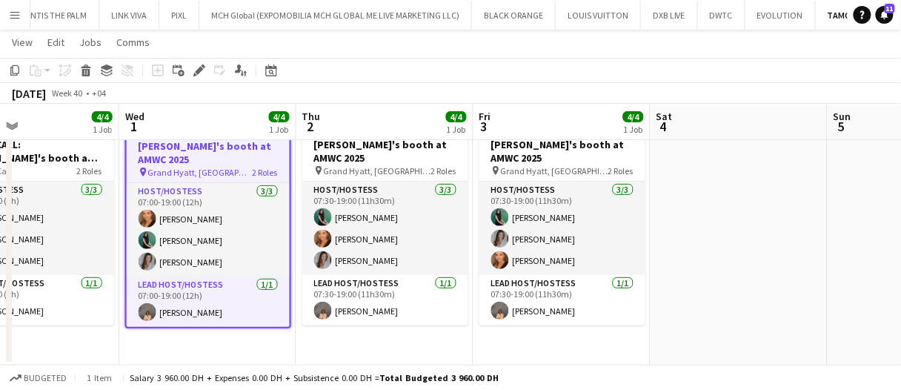
click at [571, 133] on app-board-header-date "Fri 3 4/4 1 Job" at bounding box center [561, 122] width 177 height 36
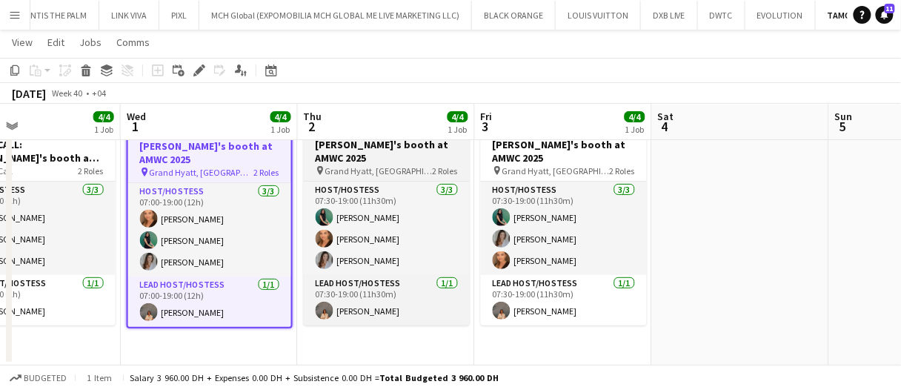
drag, startPoint x: 499, startPoint y: 143, endPoint x: 362, endPoint y: 149, distance: 136.4
click at [499, 143] on h3 "Galderma's booth at AMWC 2025" at bounding box center [564, 151] width 166 height 27
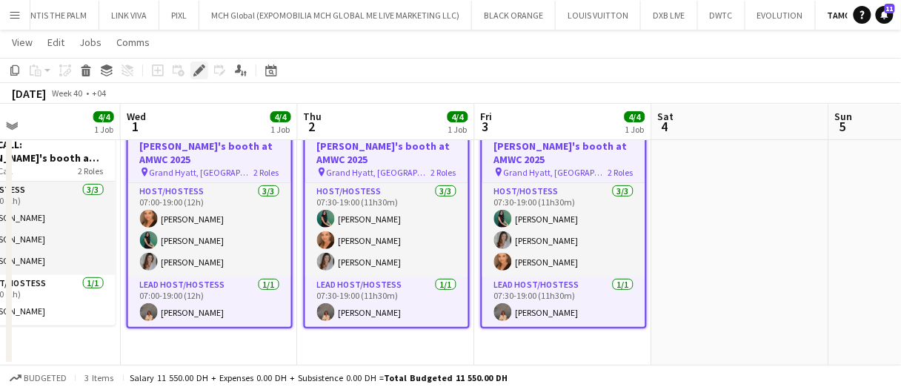
click at [204, 72] on div "Edit" at bounding box center [199, 70] width 18 height 18
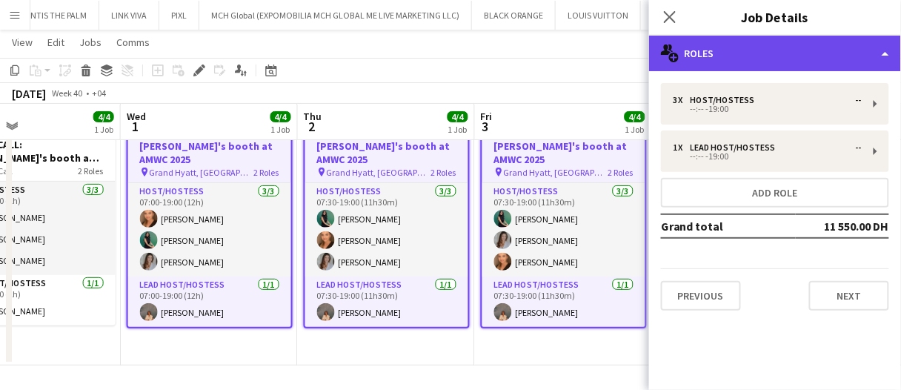
click at [750, 62] on div "multiple-users-add Roles" at bounding box center [775, 54] width 252 height 36
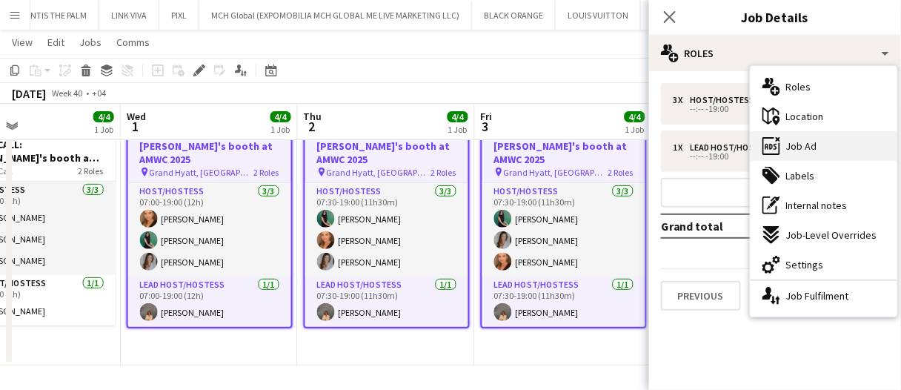
click at [780, 142] on icon "ads-window" at bounding box center [771, 146] width 18 height 18
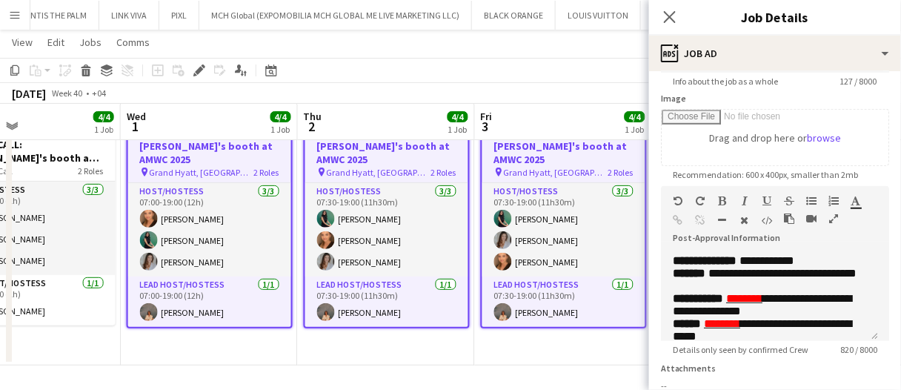
scroll to position [148, 0]
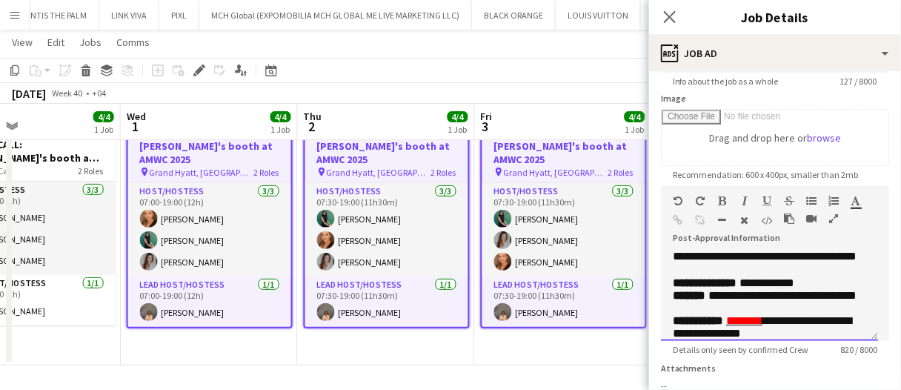
click at [725, 264] on div "**********" at bounding box center [769, 256] width 193 height 15
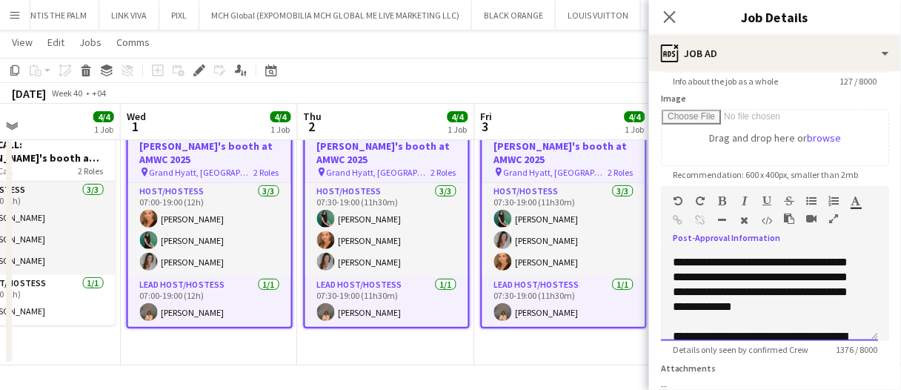
scroll to position [198, 0]
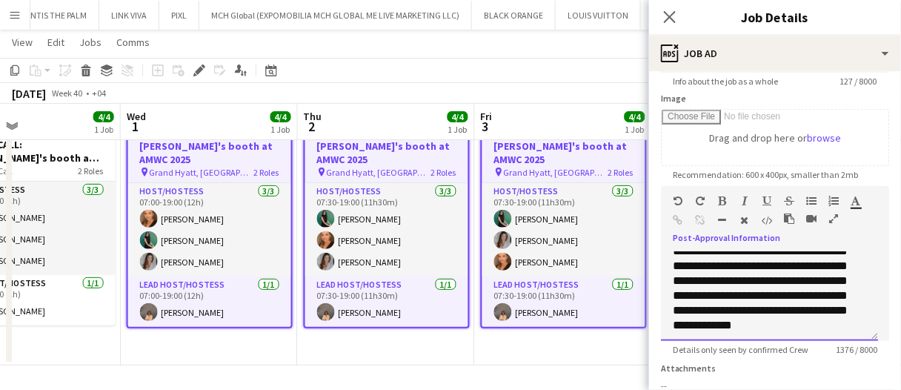
drag, startPoint x: 668, startPoint y: 300, endPoint x: 722, endPoint y: 303, distance: 54.2
click at [715, 303] on div "**********" at bounding box center [769, 296] width 217 height 89
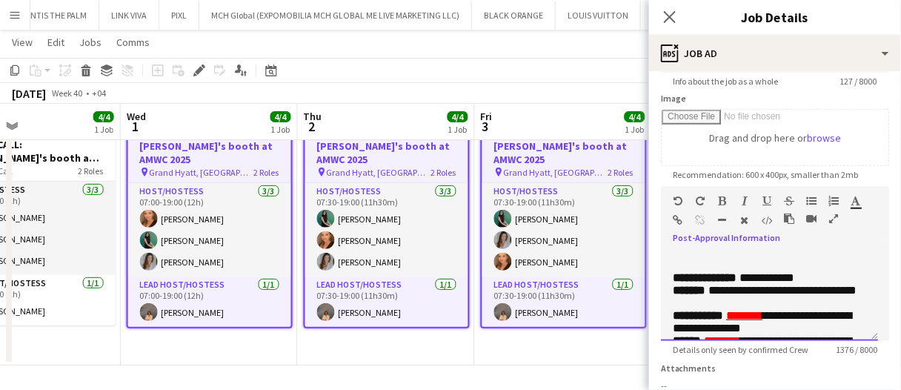
click at [843, 259] on div "**********" at bounding box center [764, 191] width 183 height 133
click at [722, 199] on icon "button" at bounding box center [723, 201] width 8 height 10
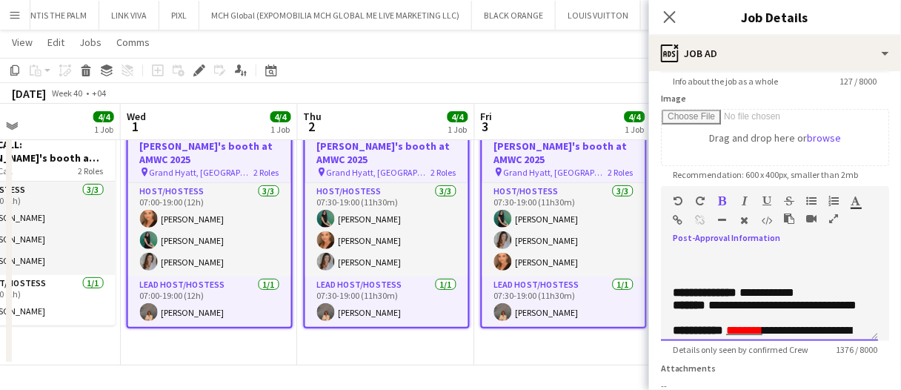
click at [862, 204] on div "******* *******" at bounding box center [861, 204] width 22 height 18
click at [854, 202] on icon "button" at bounding box center [856, 201] width 10 height 10
type input "*******"
click at [833, 242] on font "**********" at bounding box center [760, 184] width 175 height 115
click at [841, 273] on div "**********" at bounding box center [764, 199] width 183 height 148
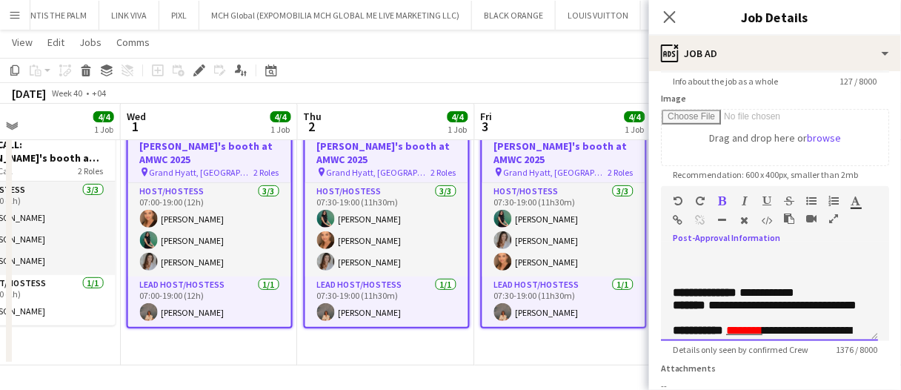
click at [815, 242] on font "**********" at bounding box center [760, 184] width 175 height 115
click at [854, 273] on div "**********" at bounding box center [764, 199] width 183 height 148
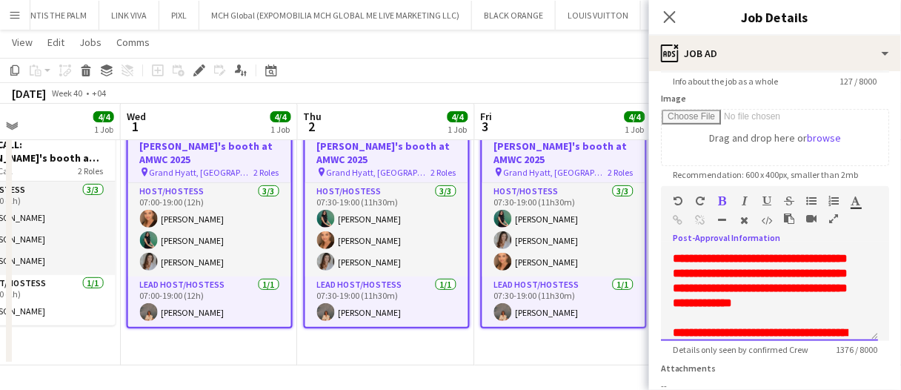
scroll to position [198, 0]
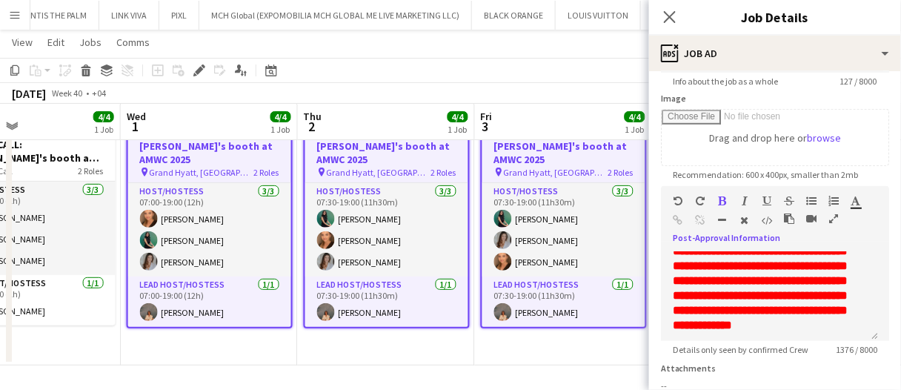
click at [561, 98] on div "October 2025 Week 40 • +04" at bounding box center [450, 93] width 901 height 21
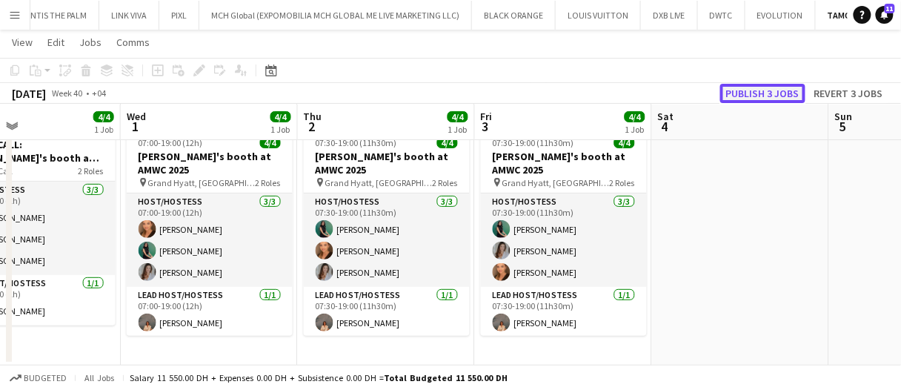
click at [768, 92] on button "Publish 3 jobs" at bounding box center [762, 93] width 85 height 19
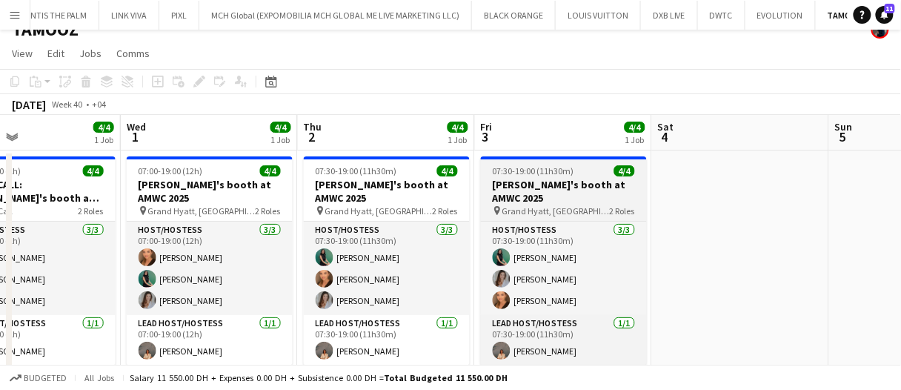
scroll to position [0, 0]
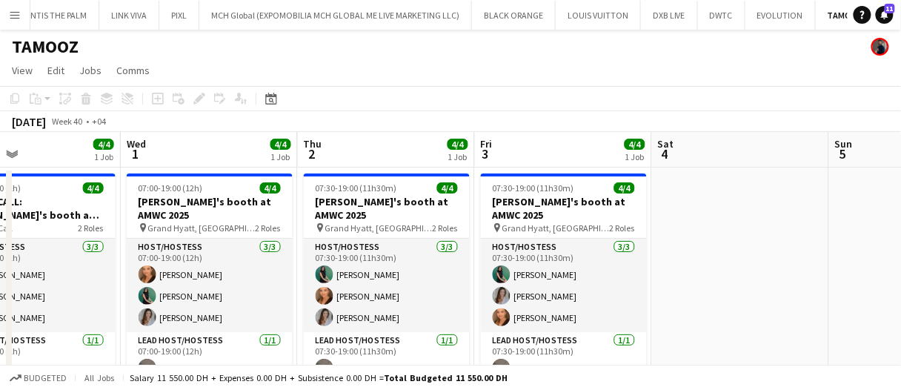
drag, startPoint x: 610, startPoint y: 153, endPoint x: 500, endPoint y: 164, distance: 110.1
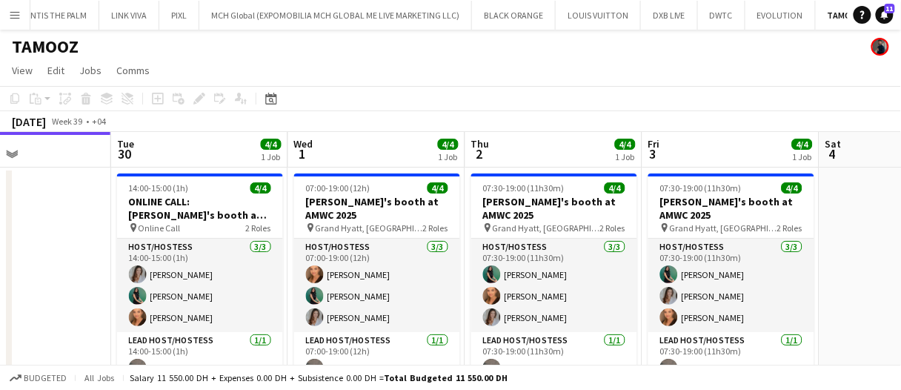
scroll to position [0, 452]
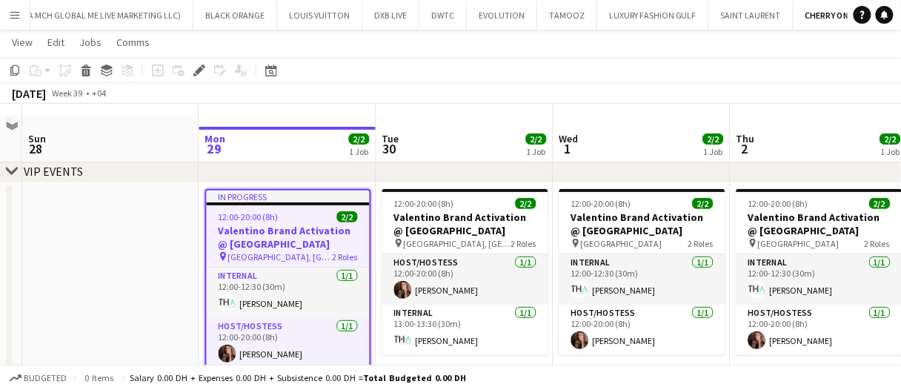
scroll to position [74, 0]
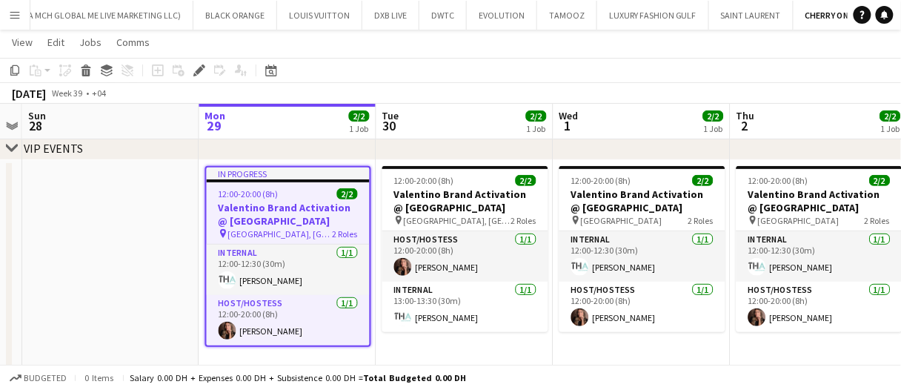
click at [156, 244] on app-date-cell at bounding box center [110, 267] width 177 height 215
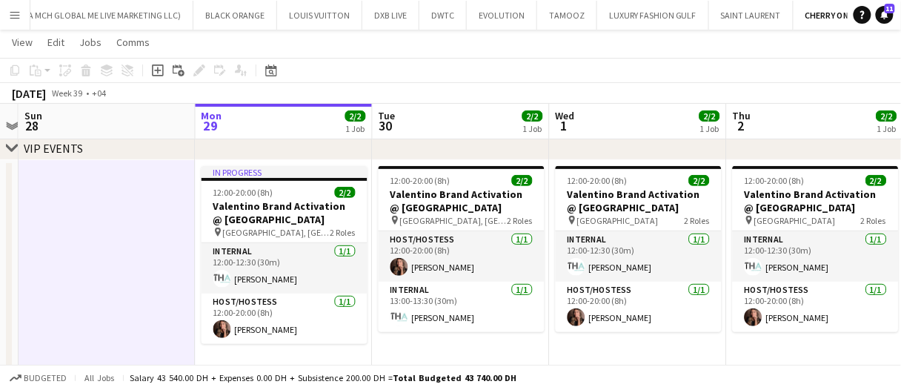
scroll to position [0, 514]
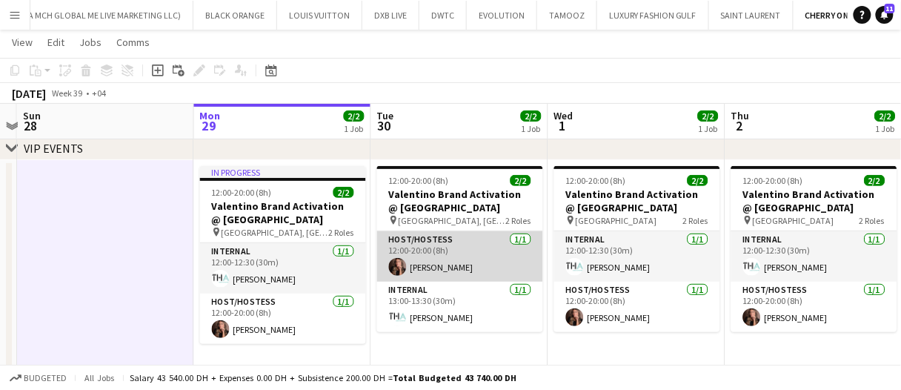
click at [417, 253] on app-card-role "Host/Hostess 1/1 12:00-20:00 (8h) Julia Drumond" at bounding box center [460, 256] width 166 height 50
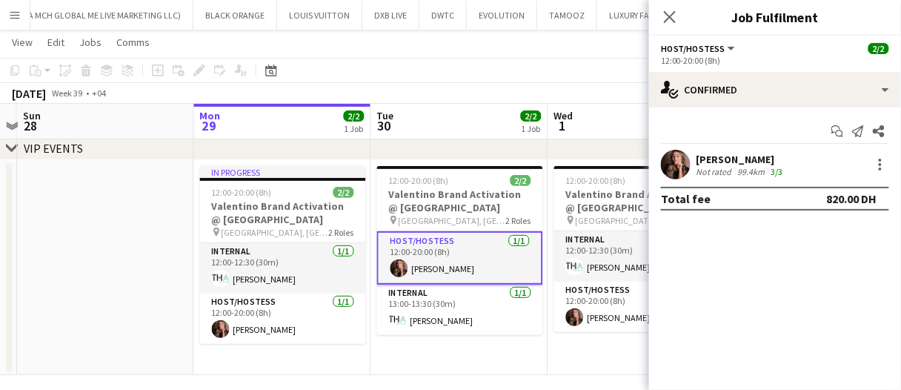
click at [742, 159] on div "Julia Drumond" at bounding box center [741, 159] width 90 height 13
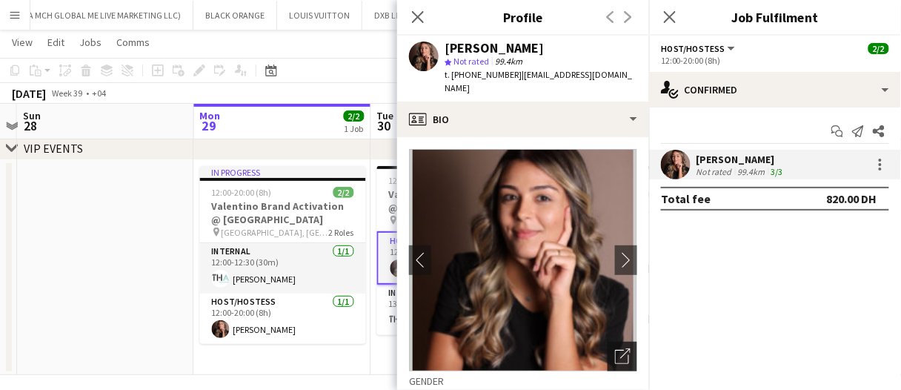
click at [615, 350] on icon at bounding box center [622, 357] width 14 height 14
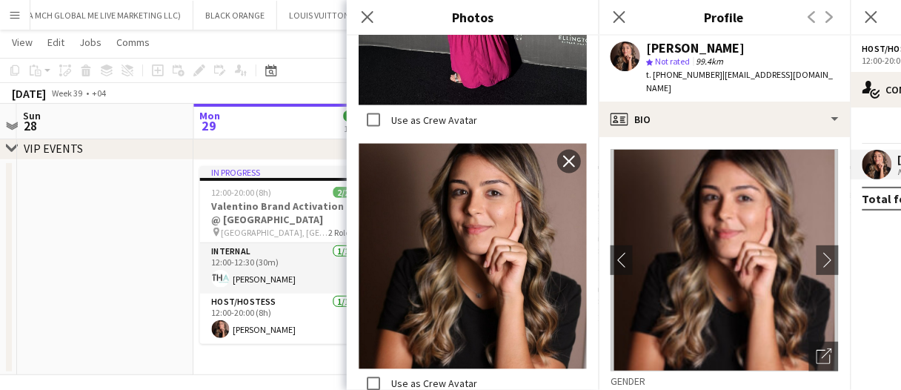
scroll to position [593, 0]
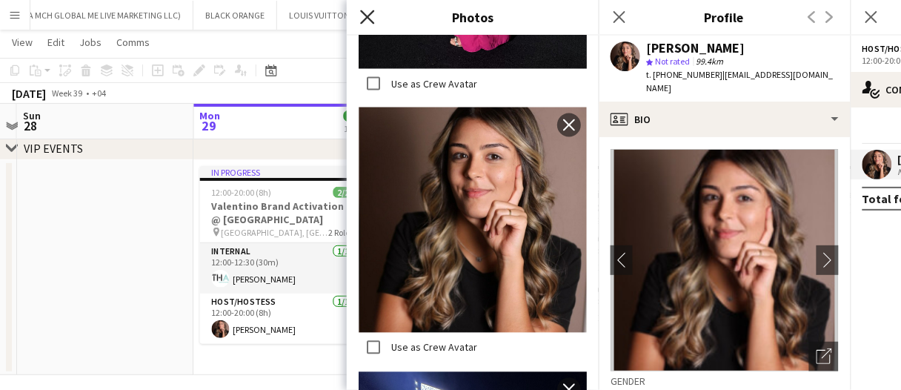
click at [373, 17] on icon "Close pop-in" at bounding box center [367, 17] width 14 height 14
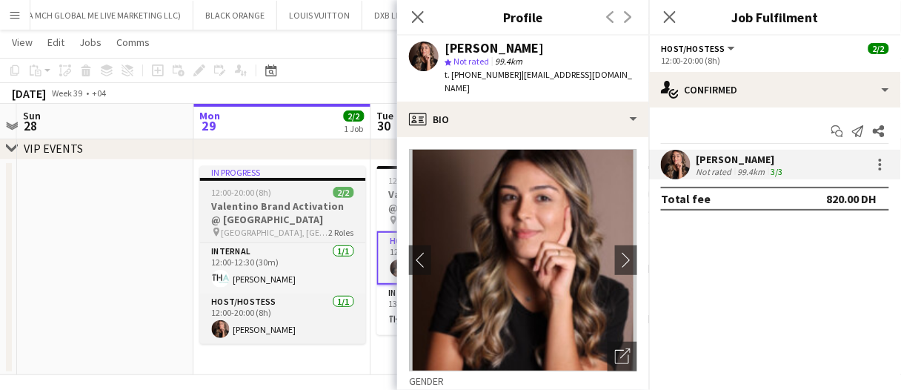
click at [267, 213] on h3 "Valentino Brand Activation @ Galleria Mall" at bounding box center [283, 212] width 166 height 27
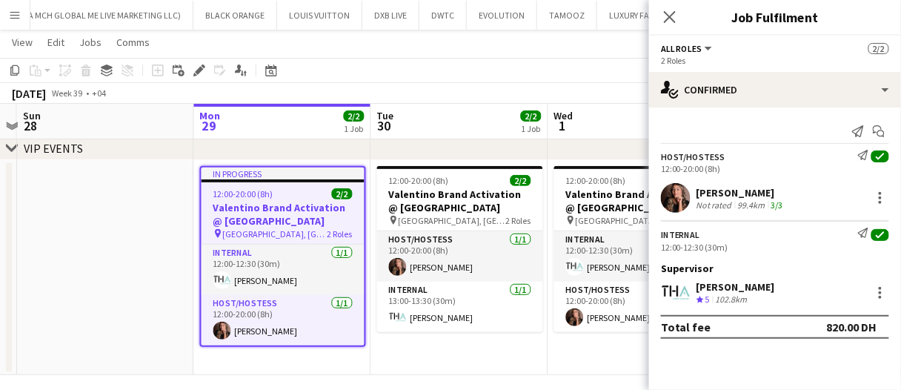
click at [203, 80] on app-toolbar "Copy Paste Paste Ctrl+V Paste with crew Ctrl+Shift+V Paste linked Job Delete Gr…" at bounding box center [450, 70] width 901 height 25
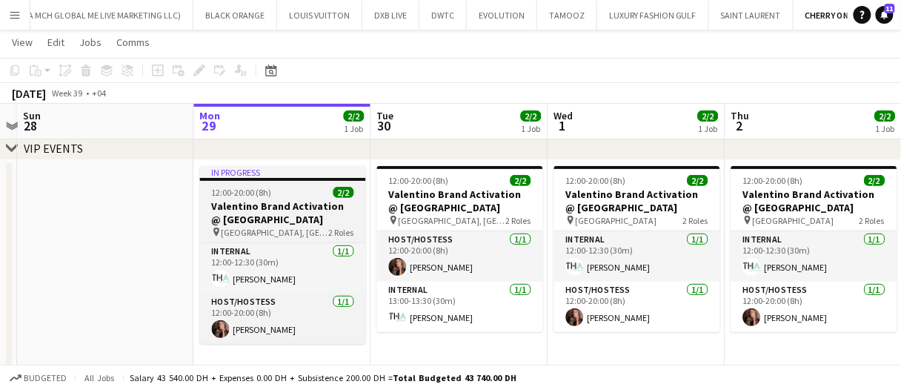
click at [250, 196] on span "12:00-20:00 (8h)" at bounding box center [242, 192] width 60 height 11
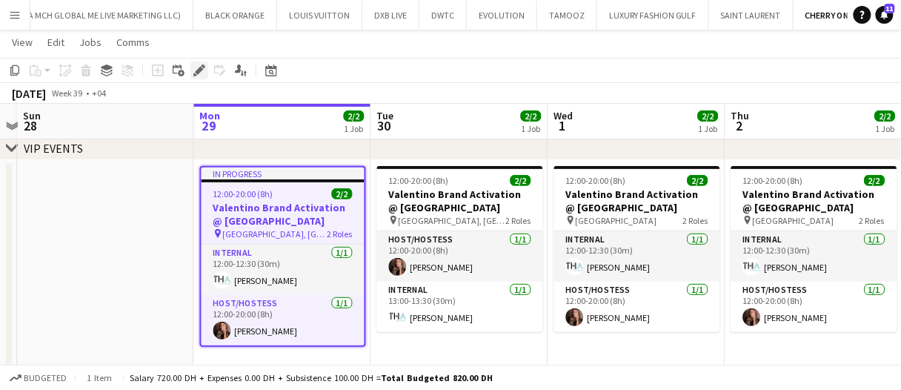
click at [197, 70] on icon at bounding box center [199, 71] width 8 height 8
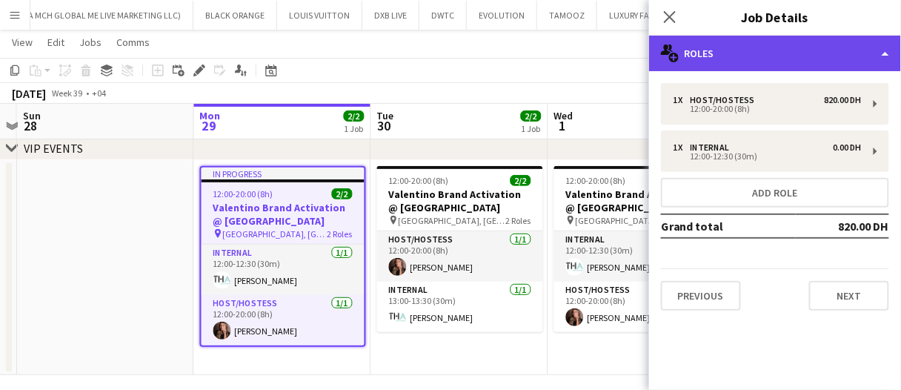
click at [759, 54] on div "multiple-users-add Roles" at bounding box center [775, 54] width 252 height 36
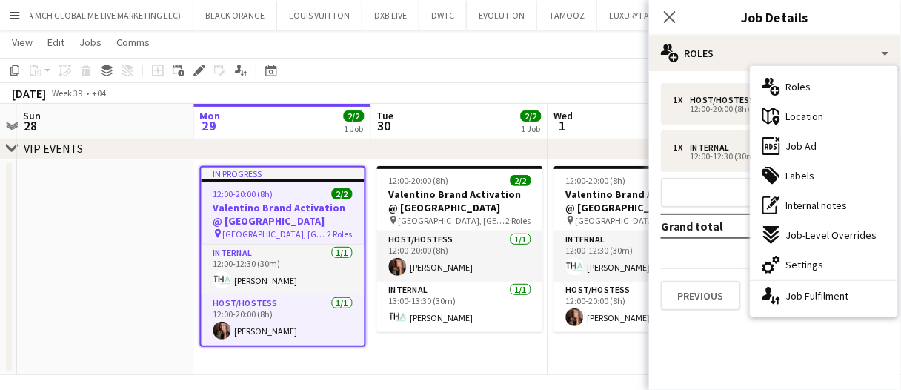
drag, startPoint x: 813, startPoint y: 142, endPoint x: 802, endPoint y: 163, distance: 23.5
click at [813, 142] on span "Job Ad" at bounding box center [801, 145] width 31 height 13
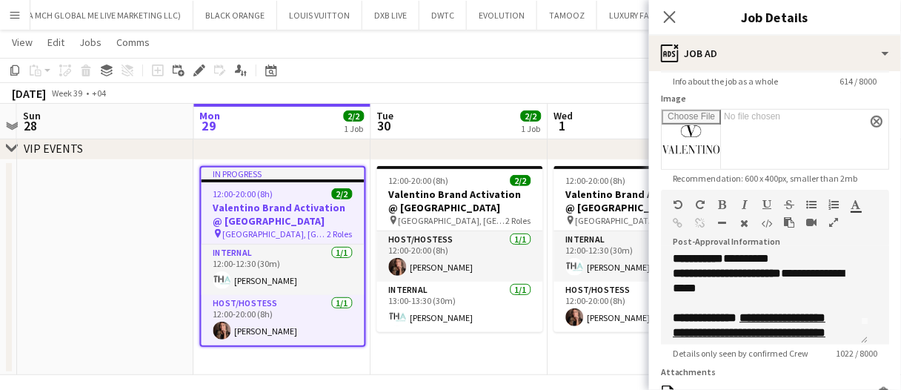
scroll to position [0, 0]
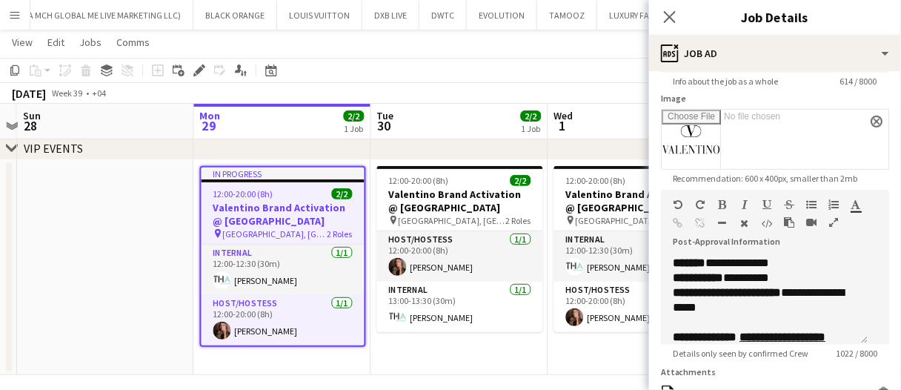
click at [112, 271] on app-date-cell at bounding box center [105, 267] width 177 height 215
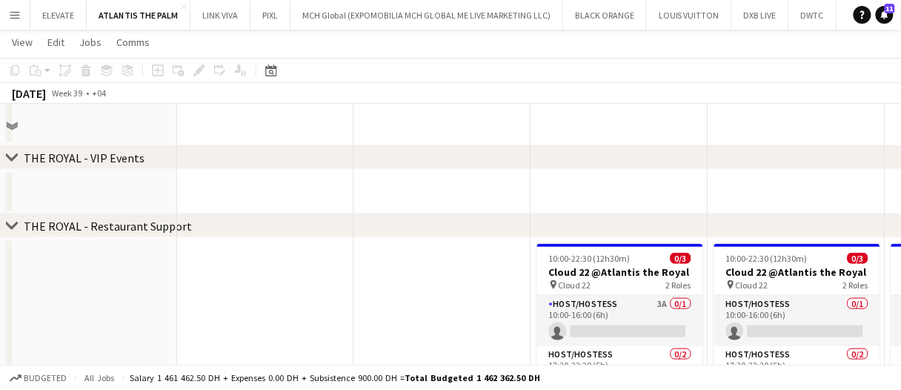
scroll to position [370, 0]
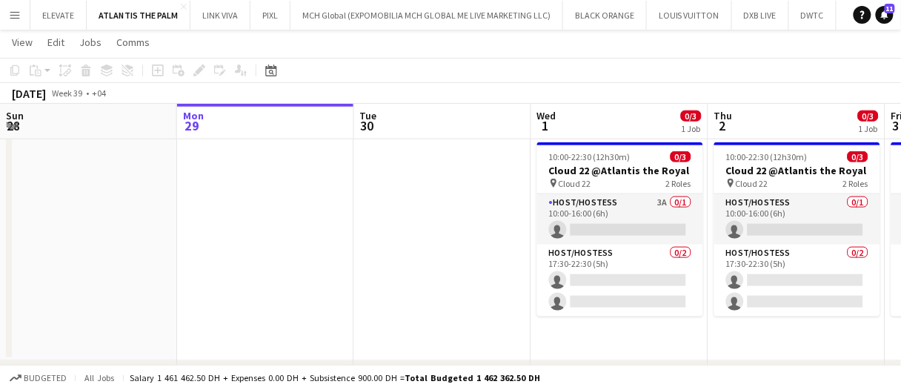
drag, startPoint x: 624, startPoint y: 218, endPoint x: 716, endPoint y: 126, distance: 130.4
click at [624, 218] on app-card-role "Host/Hostess 3A 0/1 10:00-16:00 (6h) single-neutral-actions" at bounding box center [620, 219] width 166 height 50
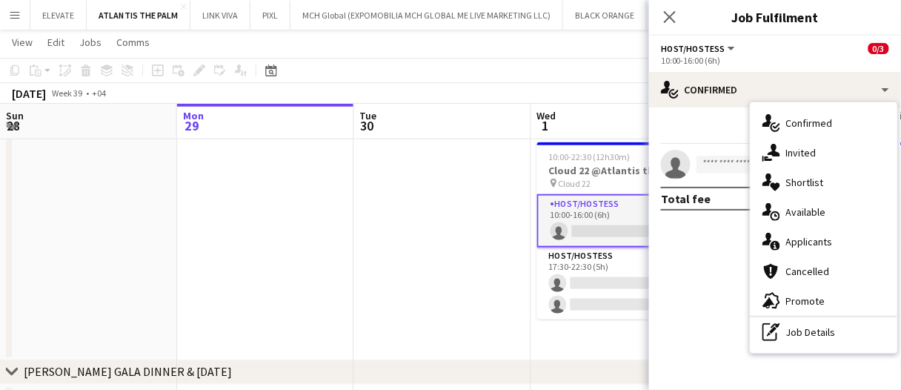
click at [854, 242] on div "single-neutral-actions-information Applicants" at bounding box center [823, 242] width 147 height 30
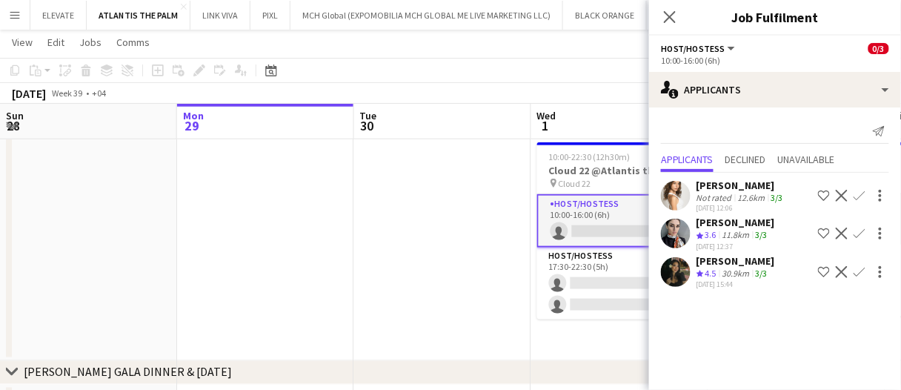
click at [716, 274] on span "4.5" at bounding box center [710, 272] width 11 height 11
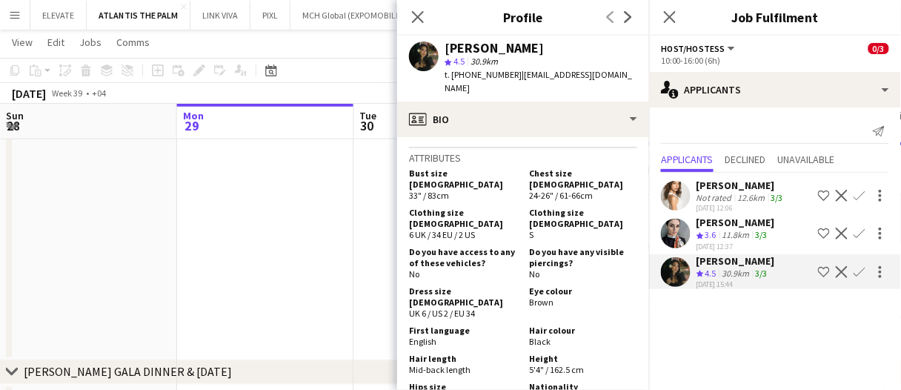
scroll to position [296, 0]
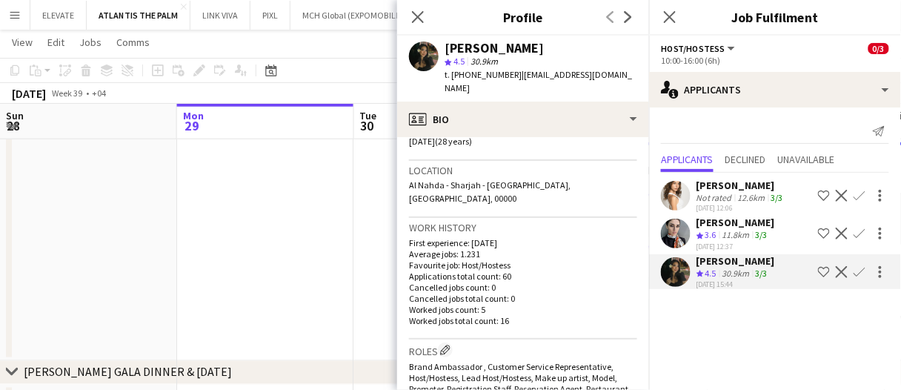
click at [725, 242] on div "29-09-2025 12:37" at bounding box center [735, 247] width 79 height 10
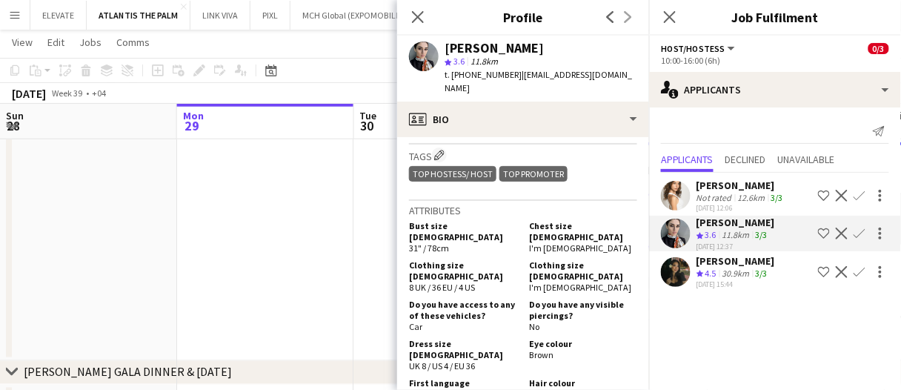
scroll to position [889, 0]
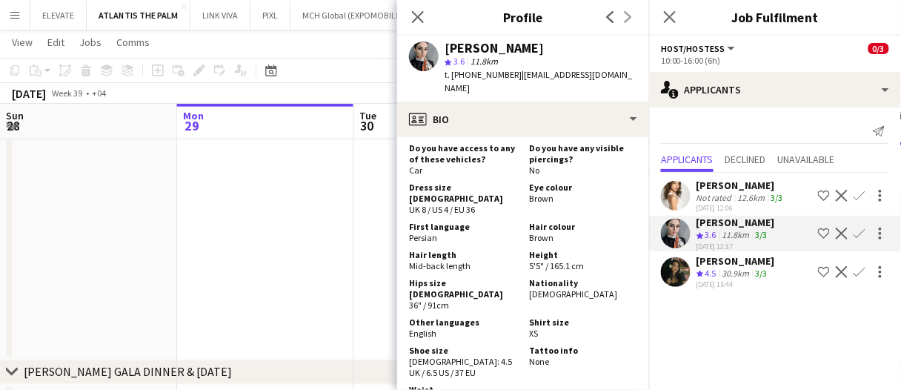
click at [699, 198] on div "Not rated" at bounding box center [715, 197] width 39 height 11
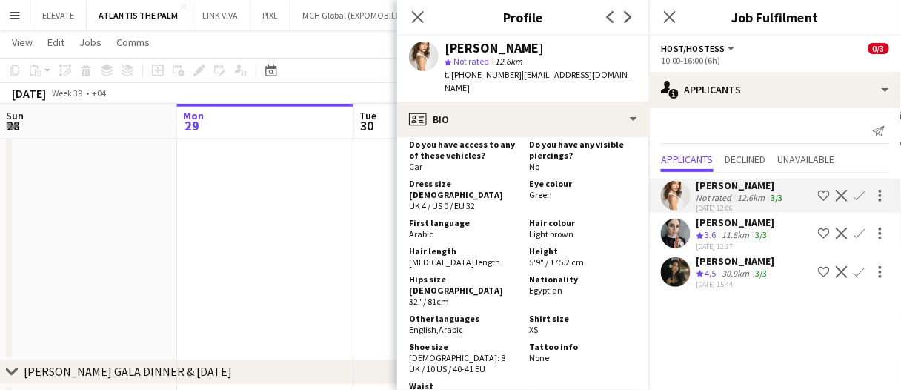
scroll to position [741, 0]
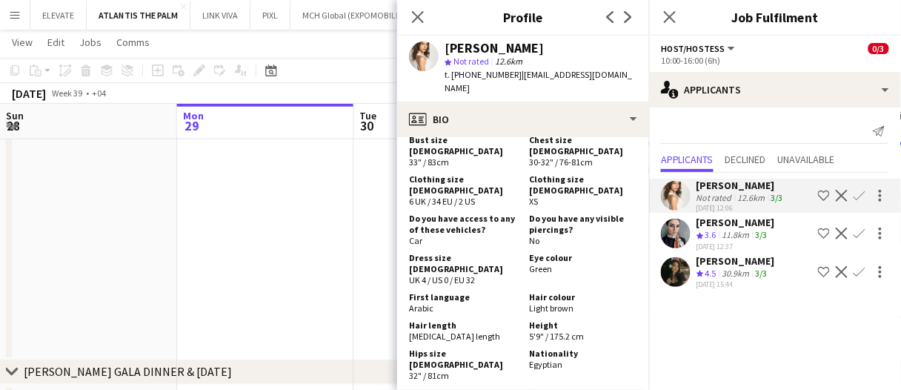
click at [393, 219] on app-date-cell at bounding box center [442, 248] width 177 height 224
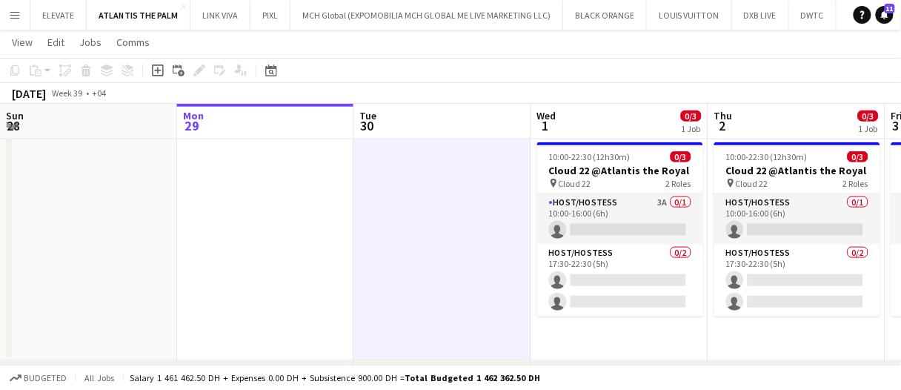
click at [393, 219] on app-date-cell at bounding box center [442, 248] width 177 height 224
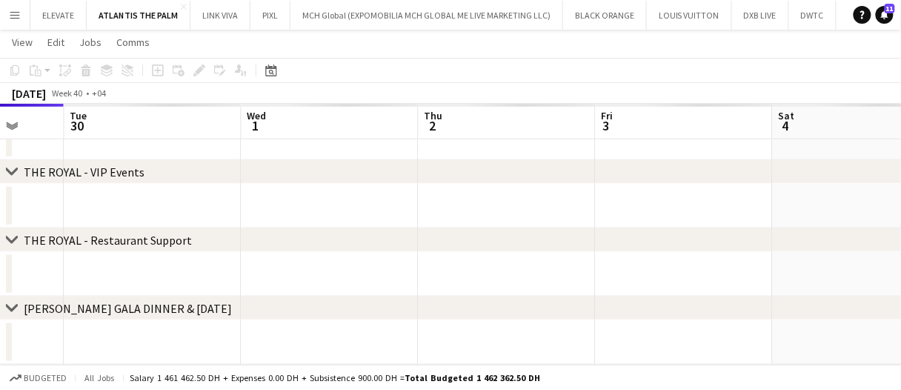
scroll to position [254, 0]
